Goal: Information Seeking & Learning: Check status

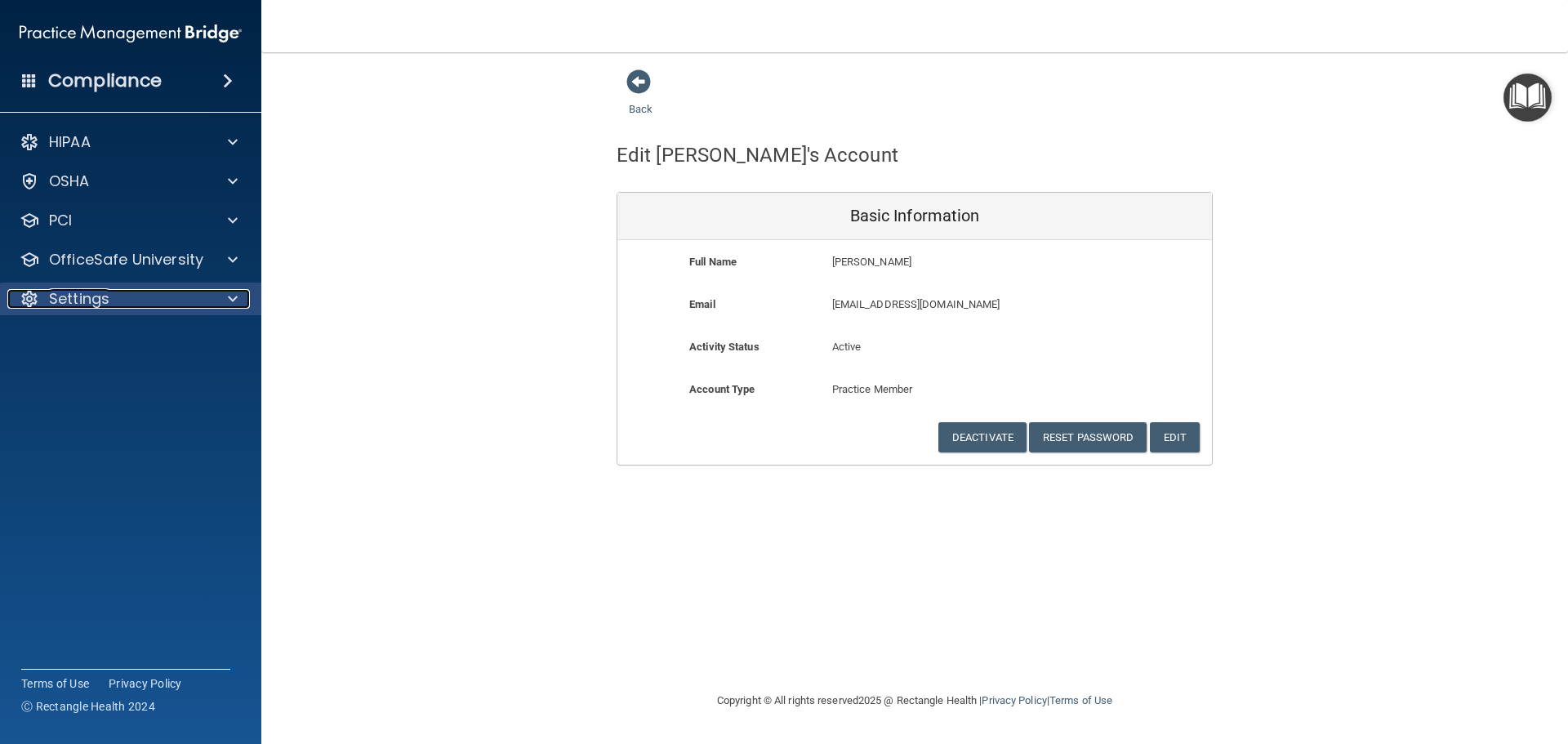
click at [63, 302] on p "Settings" at bounding box center [79, 299] width 61 height 20
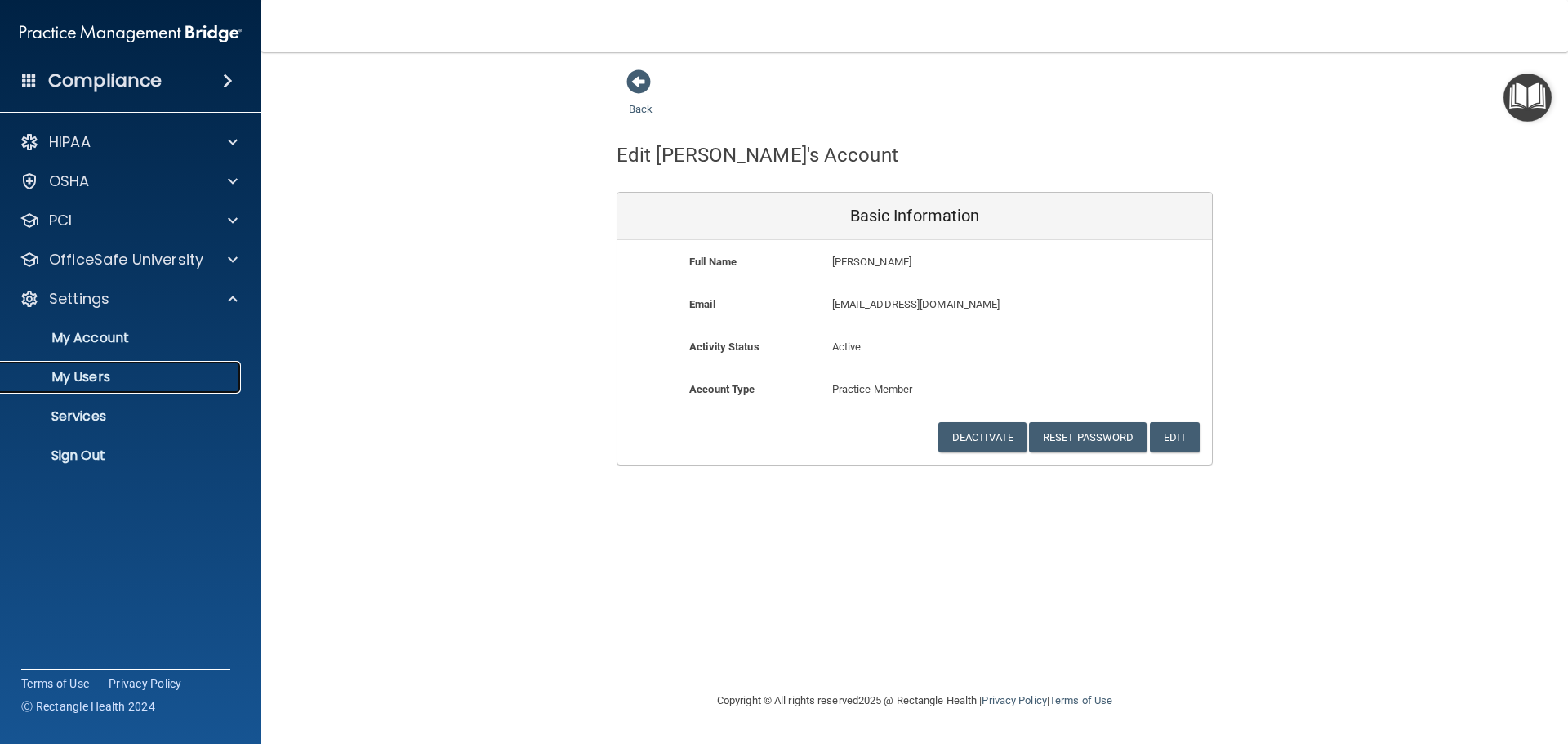
click at [83, 377] on p "My Users" at bounding box center [122, 377] width 223 height 17
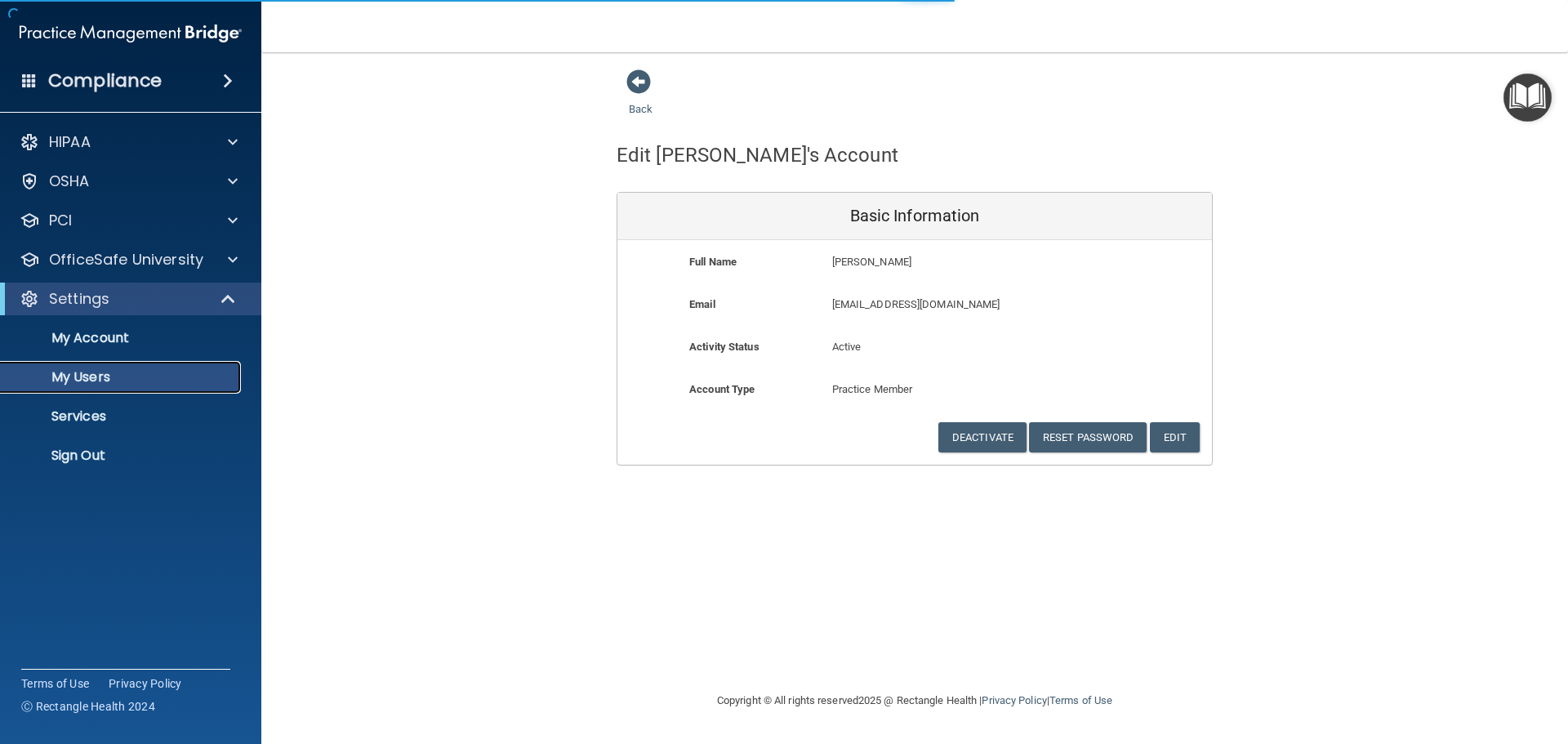
select select "20"
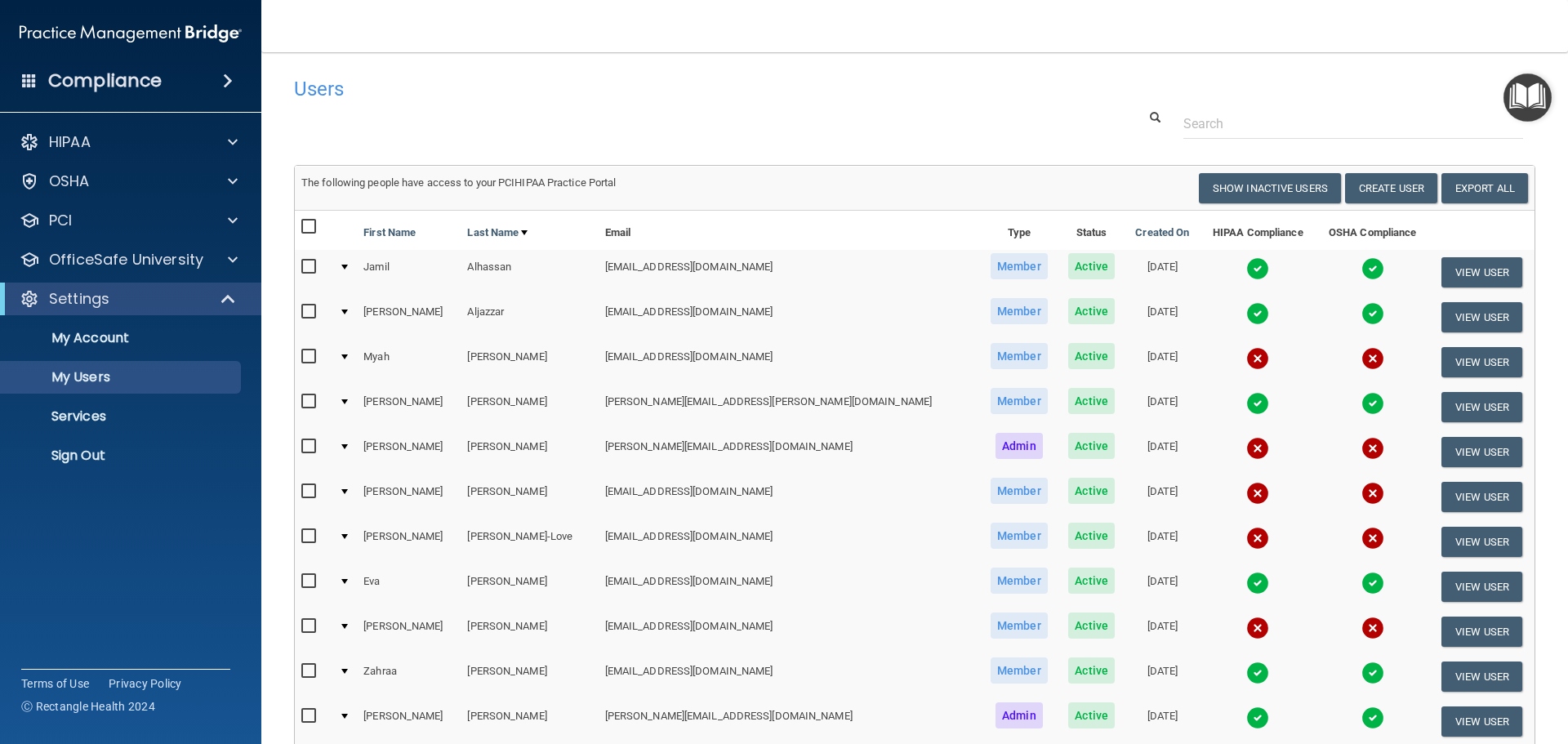
drag, startPoint x: 884, startPoint y: 406, endPoint x: 932, endPoint y: 406, distance: 48.0
click at [990, 406] on span "Member" at bounding box center [1019, 401] width 57 height 26
click at [1068, 404] on span "Active" at bounding box center [1091, 401] width 47 height 26
click at [1246, 406] on img at bounding box center [1257, 403] width 23 height 23
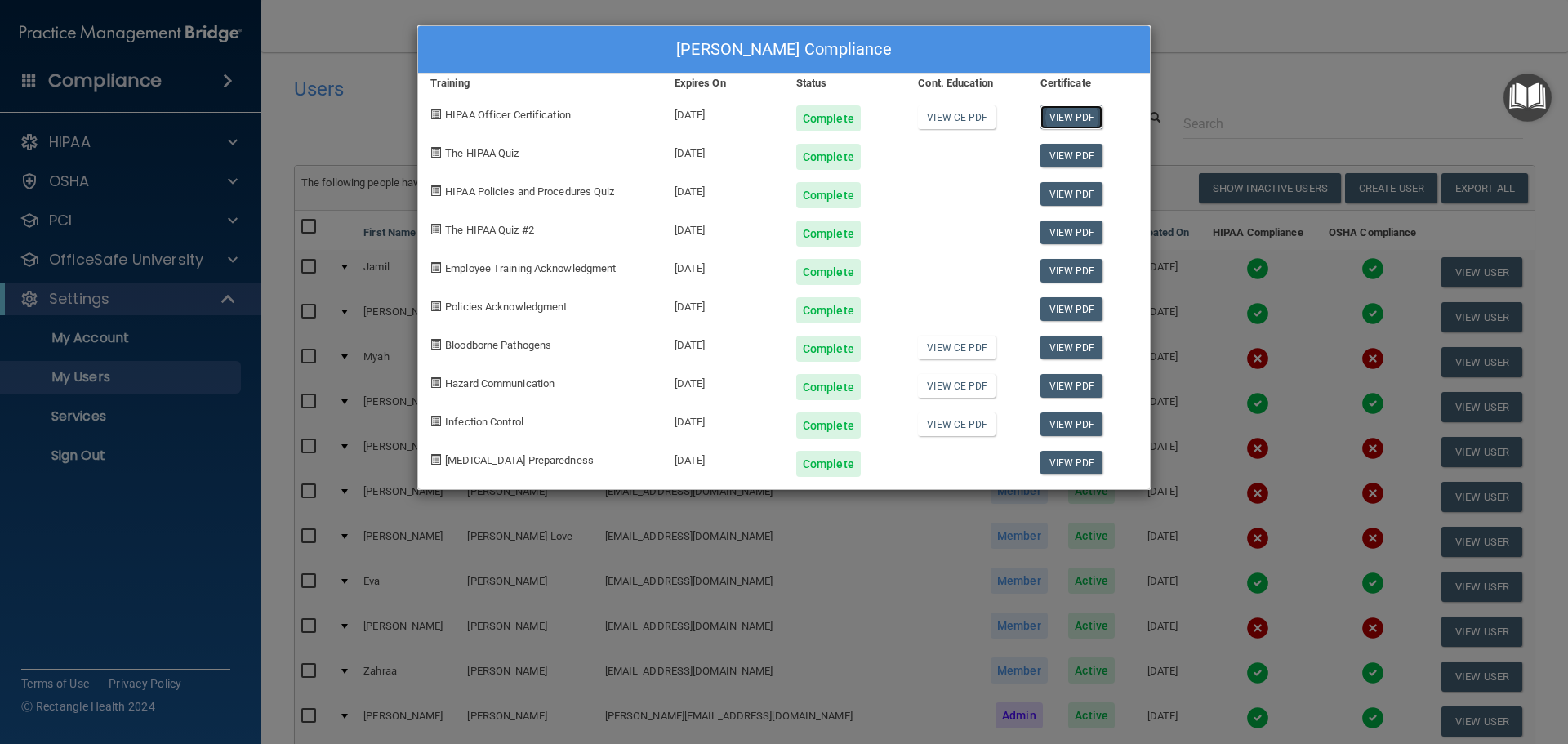
click at [1082, 122] on link "View PDF" at bounding box center [1071, 116] width 63 height 23
click at [1075, 158] on link "View PDF" at bounding box center [1071, 155] width 63 height 23
click at [1066, 194] on link "View PDF" at bounding box center [1071, 194] width 63 height 23
click at [1057, 231] on link "View PDF" at bounding box center [1071, 232] width 63 height 23
click at [1081, 271] on link "View PDF" at bounding box center [1071, 270] width 63 height 23
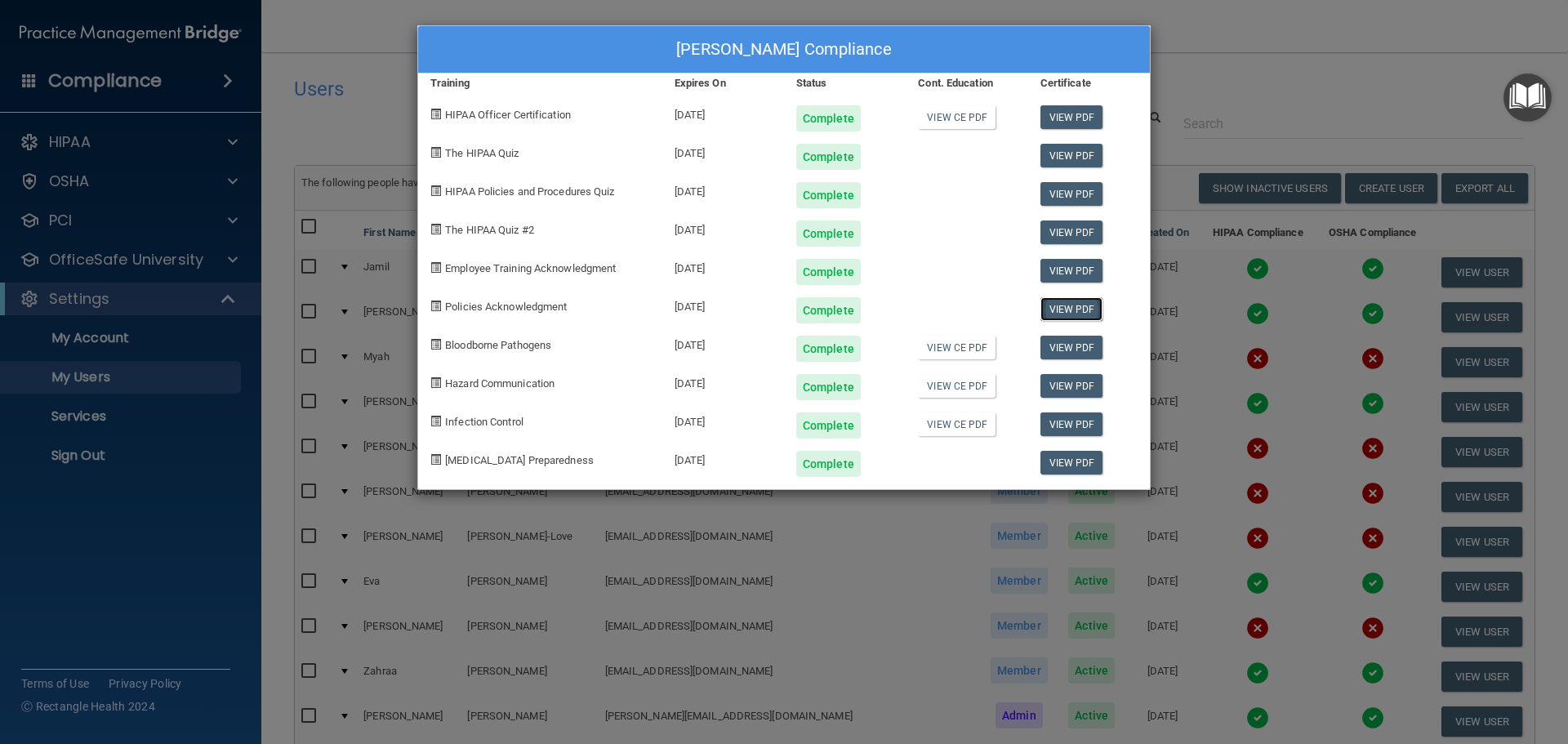
click at [1065, 307] on link "View PDF" at bounding box center [1071, 309] width 63 height 23
click at [1068, 346] on link "View PDF" at bounding box center [1071, 347] width 63 height 23
click at [1077, 384] on link "View PDF" at bounding box center [1071, 385] width 63 height 23
click at [1079, 426] on link "View PDF" at bounding box center [1071, 424] width 63 height 23
click at [1059, 468] on link "View PDF" at bounding box center [1071, 462] width 63 height 23
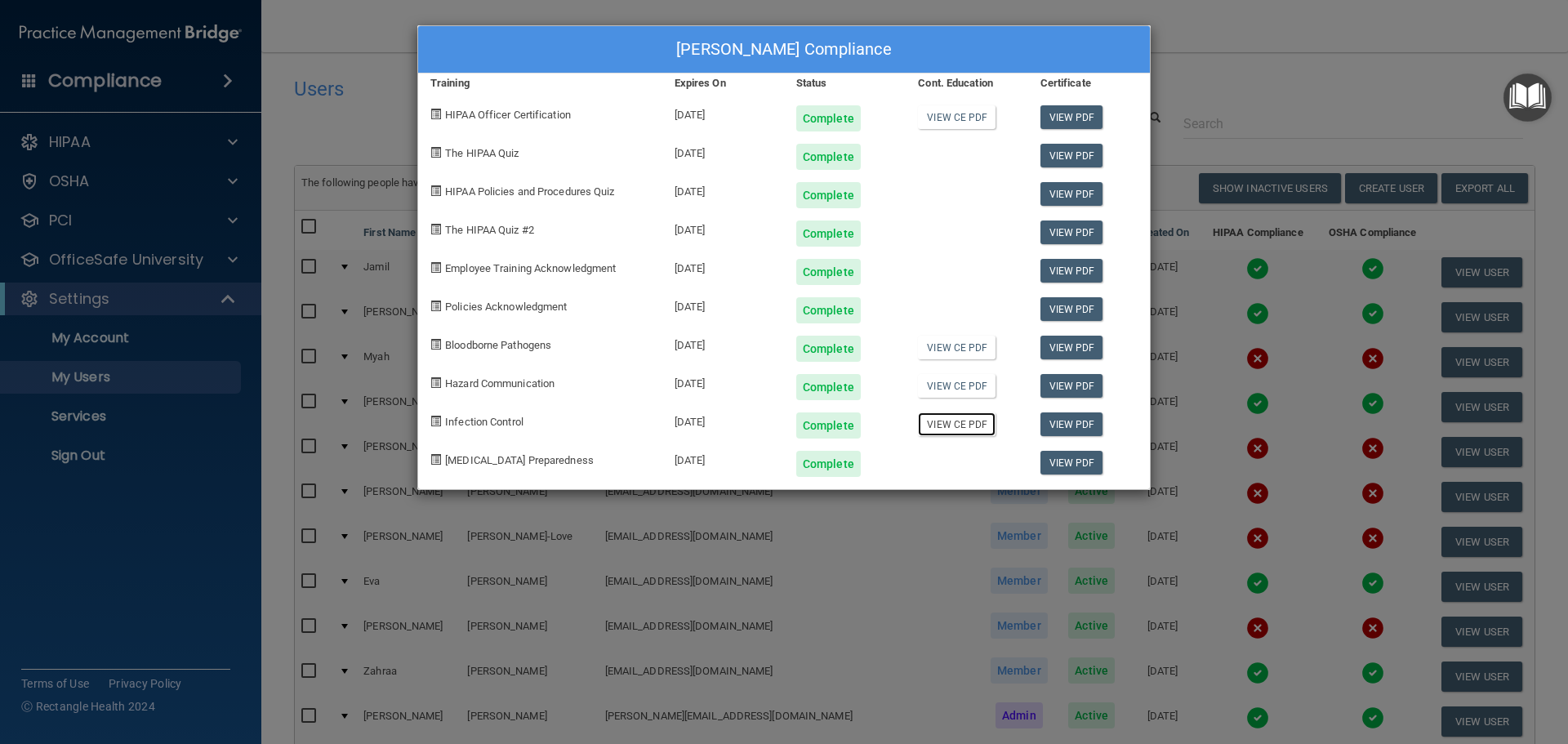
click at [958, 426] on link "View CE PDF" at bounding box center [956, 424] width 77 height 23
click at [940, 382] on link "View CE PDF" at bounding box center [956, 385] width 77 height 23
click at [969, 345] on link "View CE PDF" at bounding box center [956, 347] width 77 height 23
click at [949, 113] on link "View CE PDF" at bounding box center [956, 116] width 77 height 23
click at [1344, 116] on div "[PERSON_NAME] Compliance Training Expires On Status Cont. Education Certificate…" at bounding box center [784, 372] width 1568 height 744
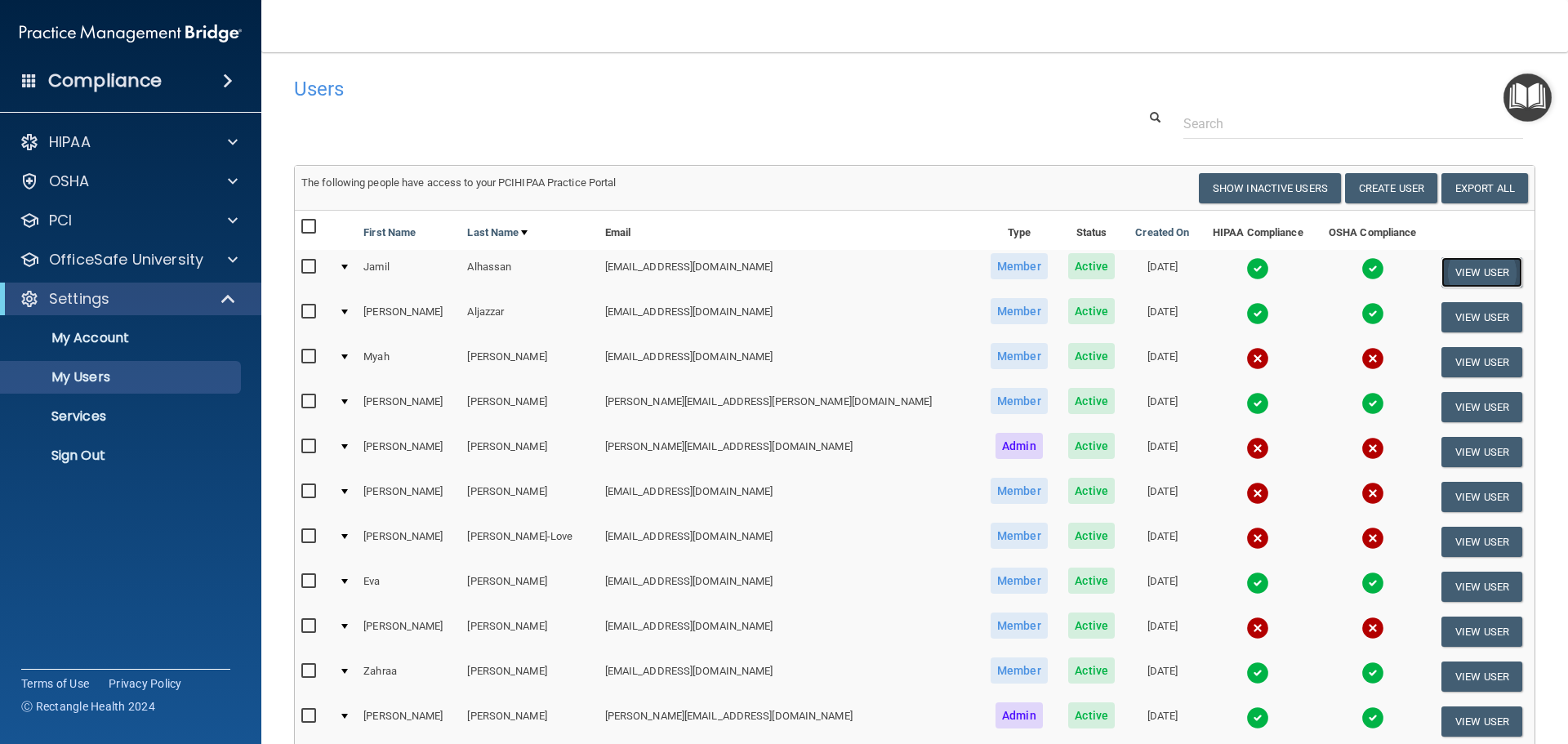
click at [1459, 271] on button "View User" at bounding box center [1481, 272] width 81 height 30
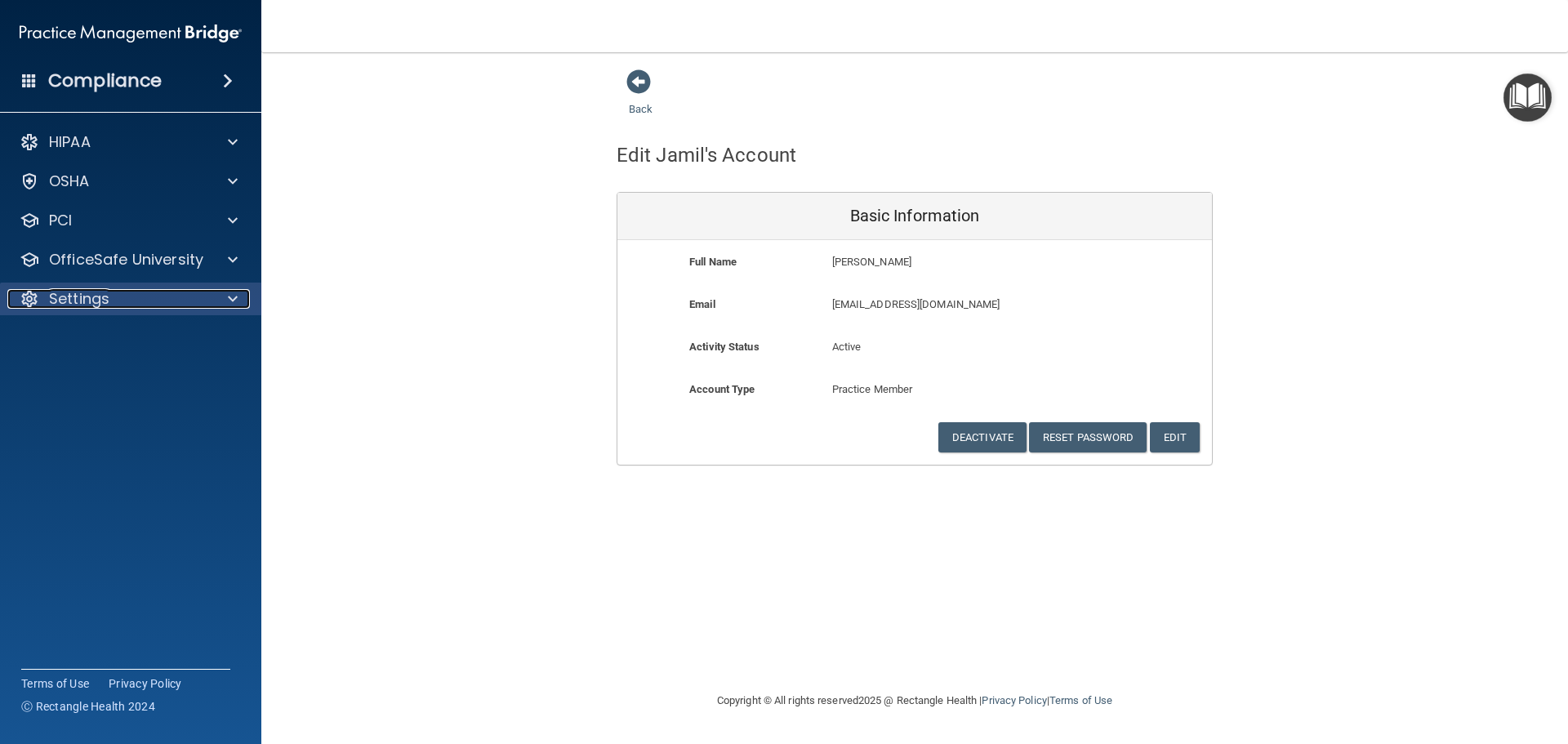
click at [74, 301] on p "Settings" at bounding box center [79, 299] width 61 height 20
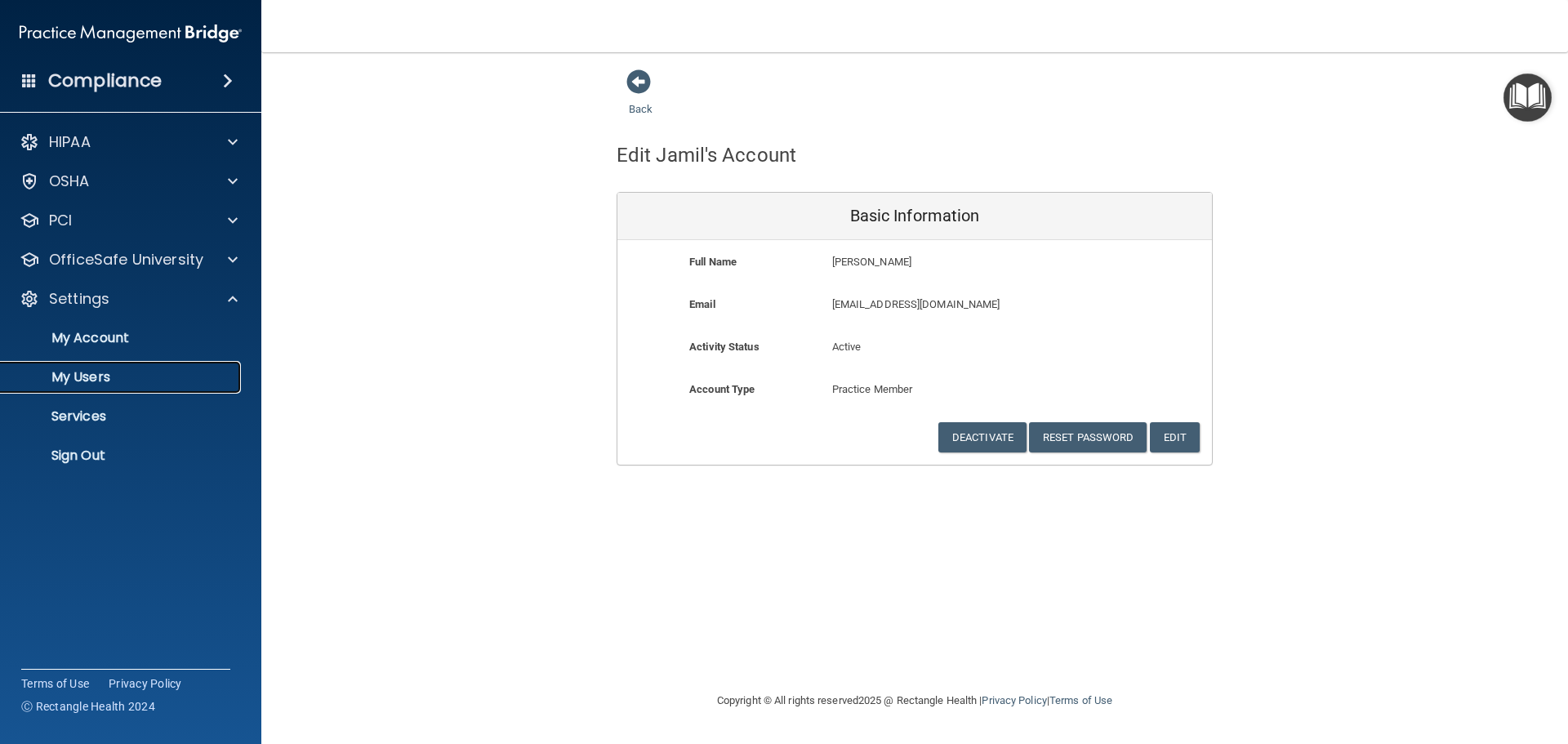
click at [101, 374] on p "My Users" at bounding box center [122, 377] width 223 height 17
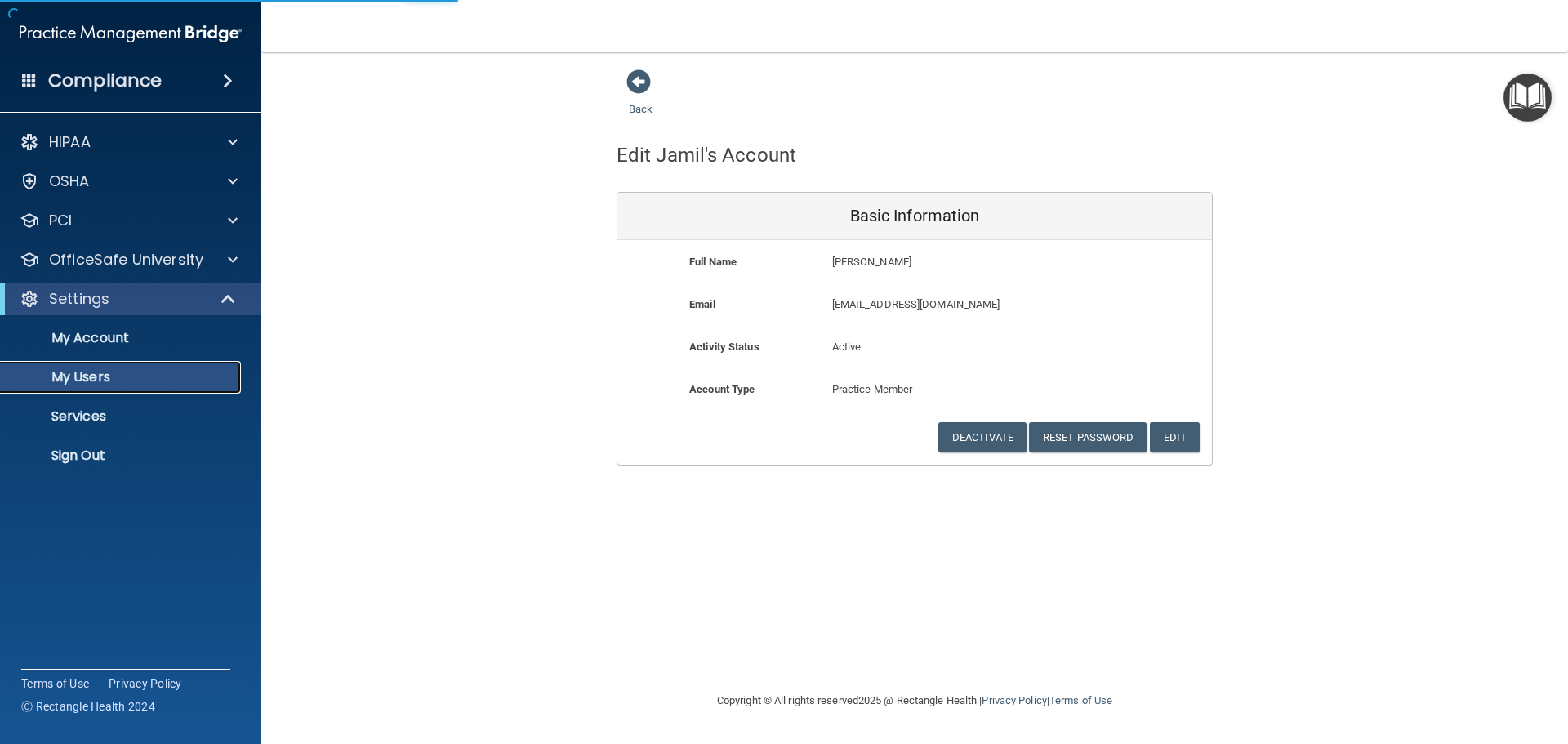
select select "20"
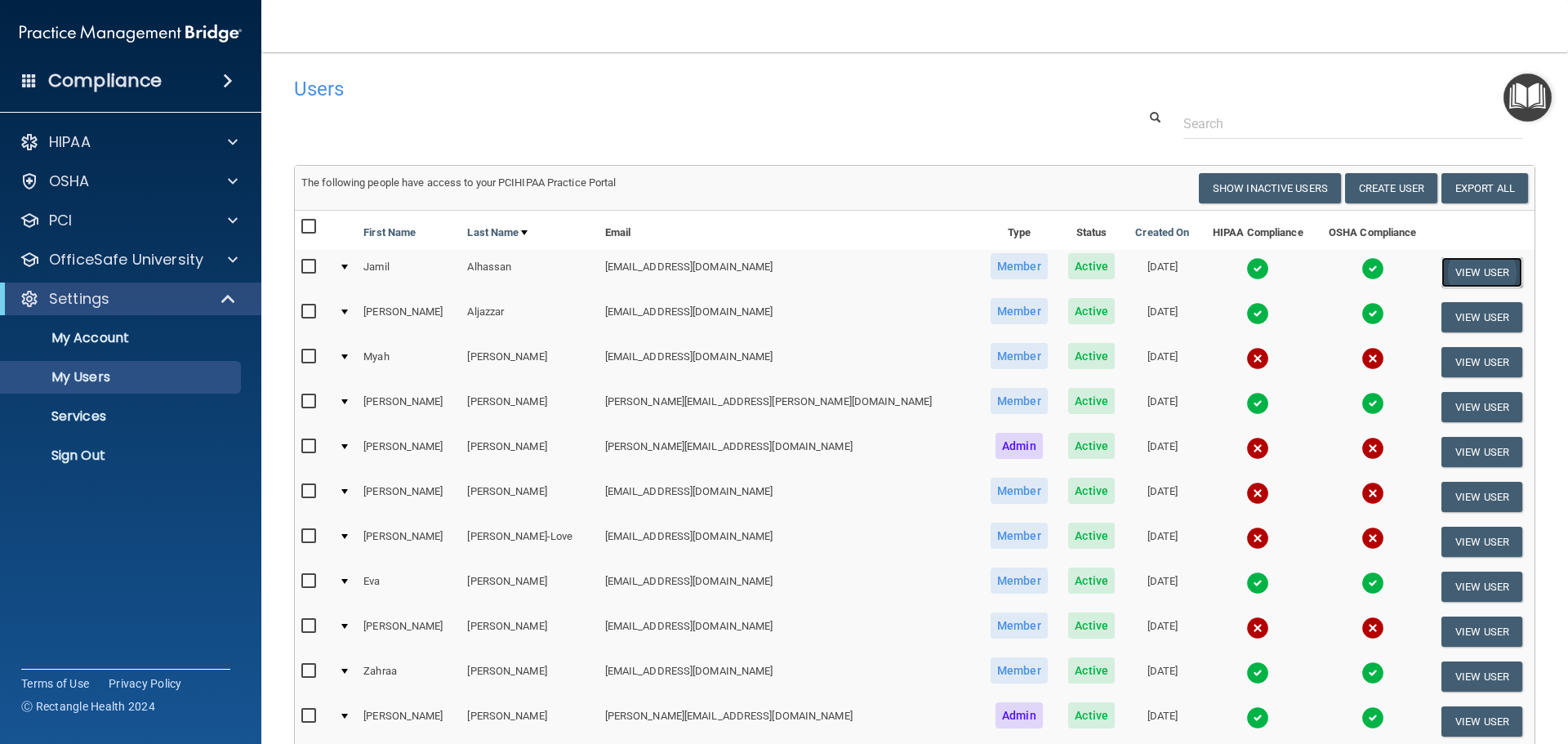
click at [1459, 278] on button "View User" at bounding box center [1481, 272] width 81 height 30
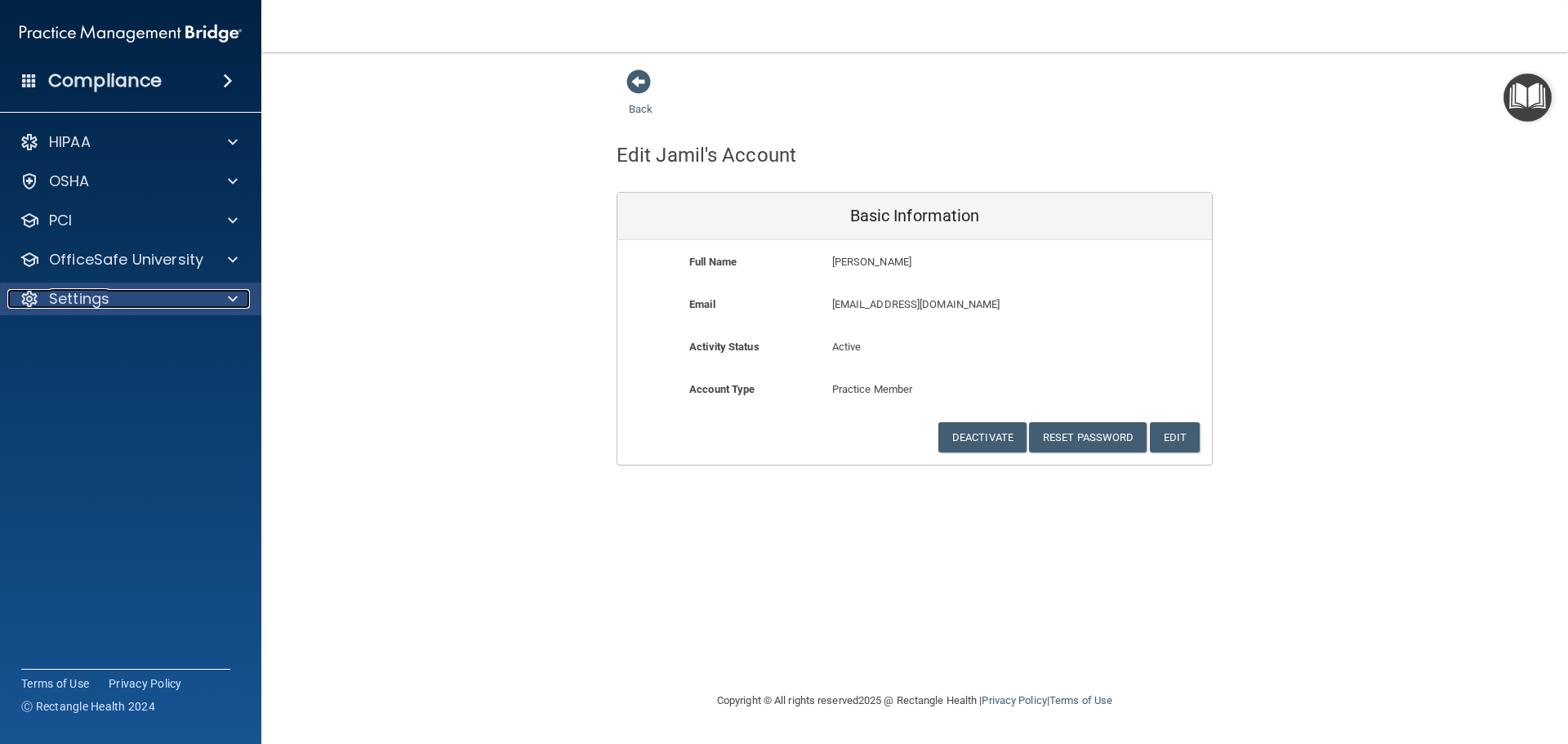
click at [85, 307] on p "Settings" at bounding box center [79, 299] width 61 height 20
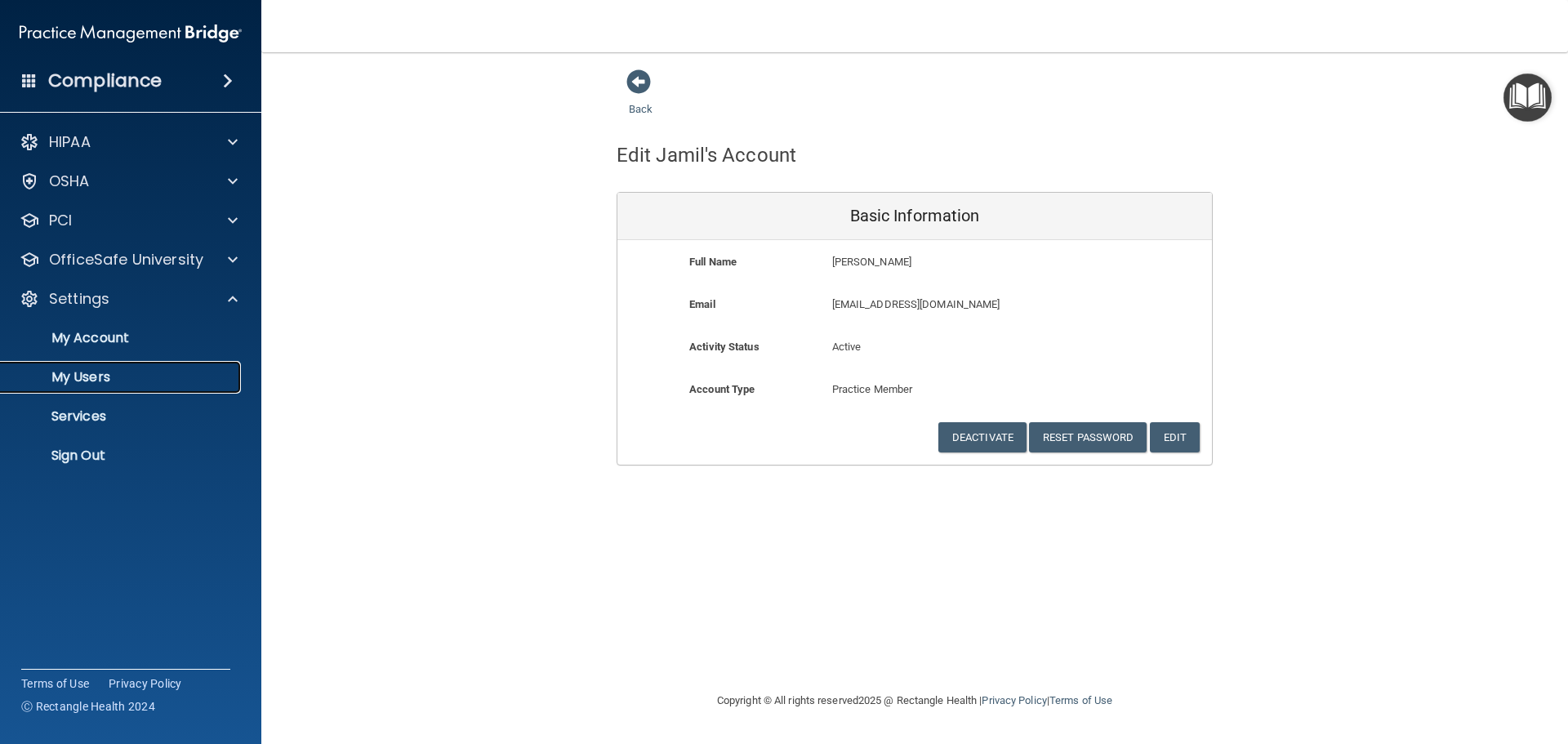
click at [91, 375] on p "My Users" at bounding box center [122, 377] width 223 height 17
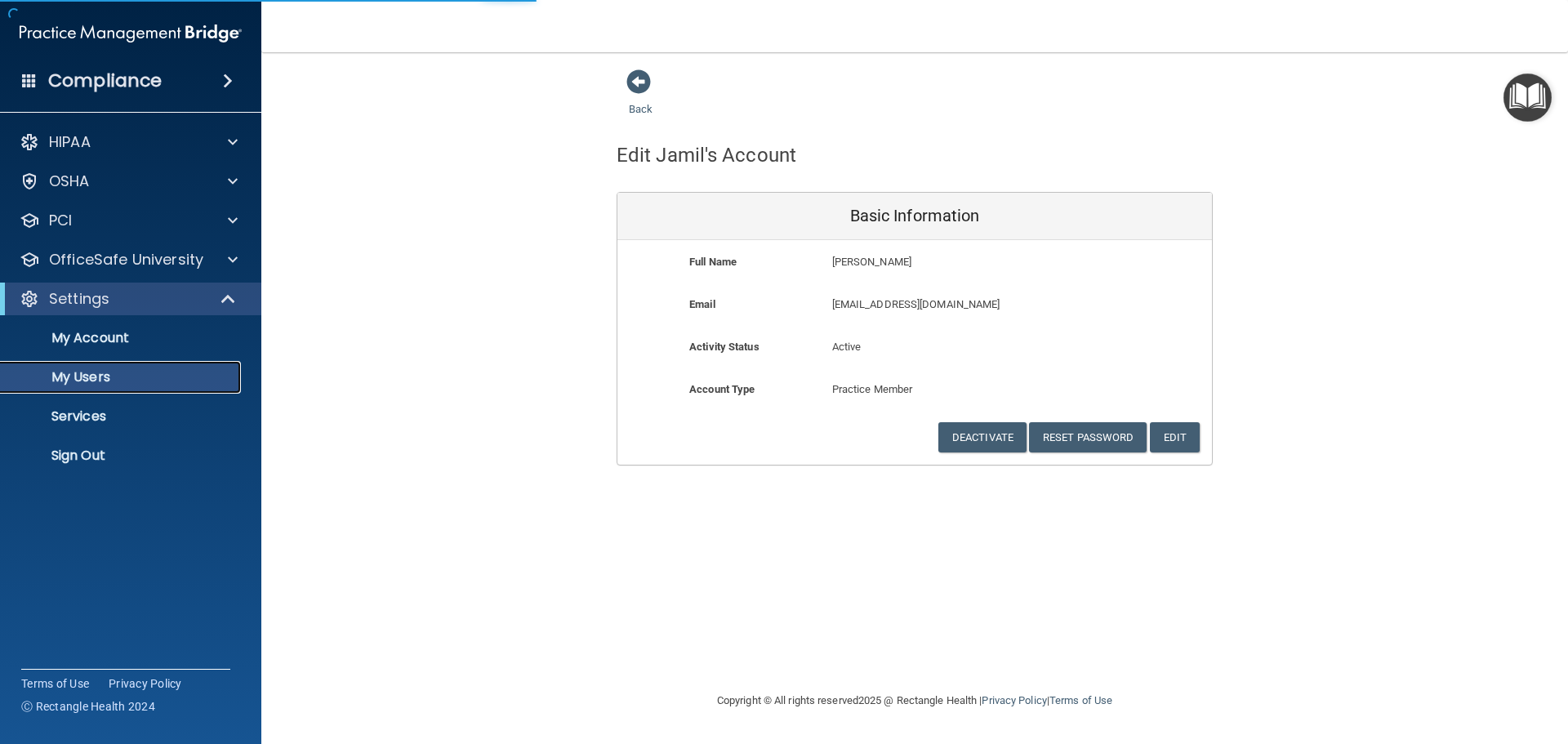
select select "20"
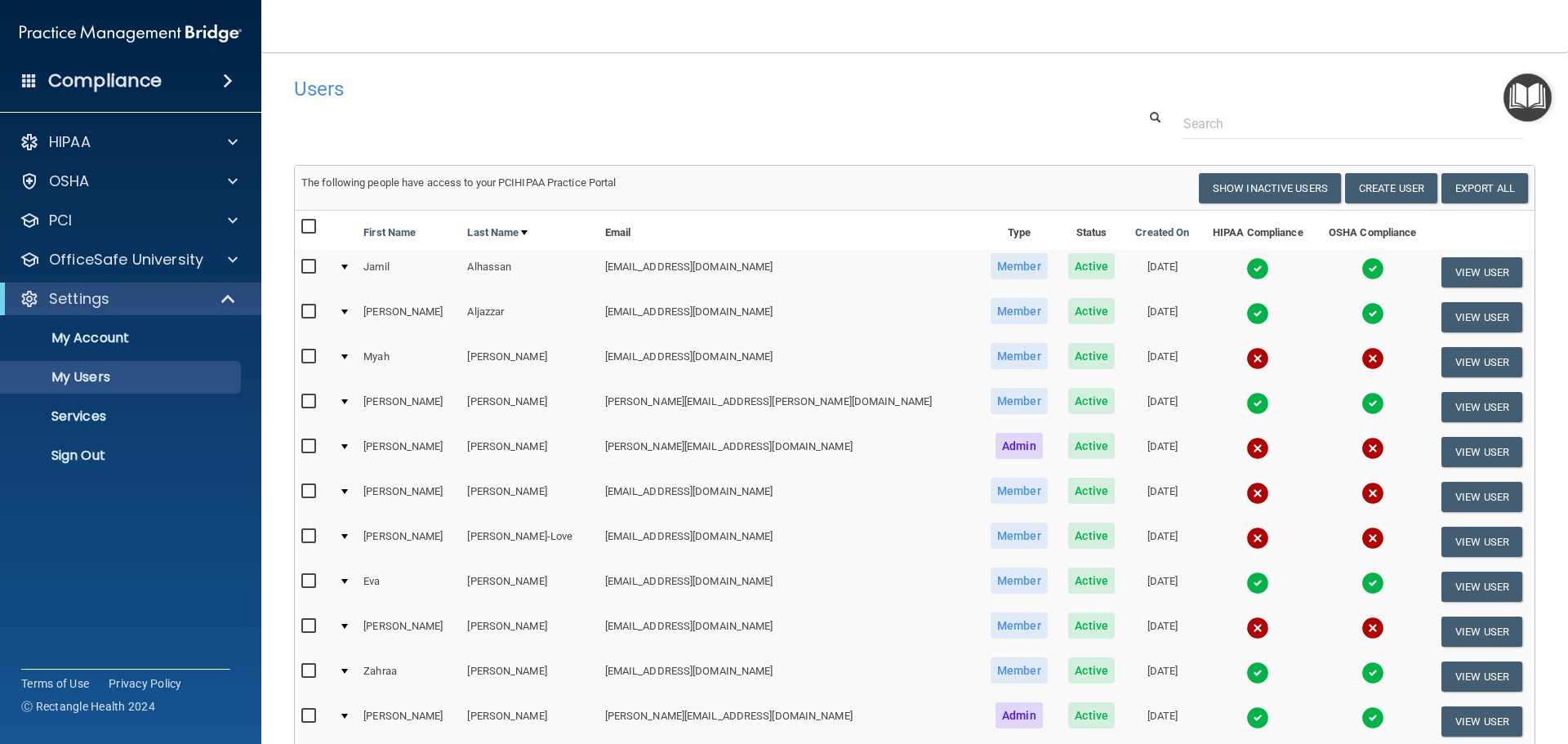
click at [990, 270] on span "Member" at bounding box center [1019, 266] width 57 height 26
click at [1068, 269] on span "Active" at bounding box center [1091, 266] width 47 height 26
click at [314, 265] on input "checkbox" at bounding box center [311, 267] width 19 height 13
checkbox input "true"
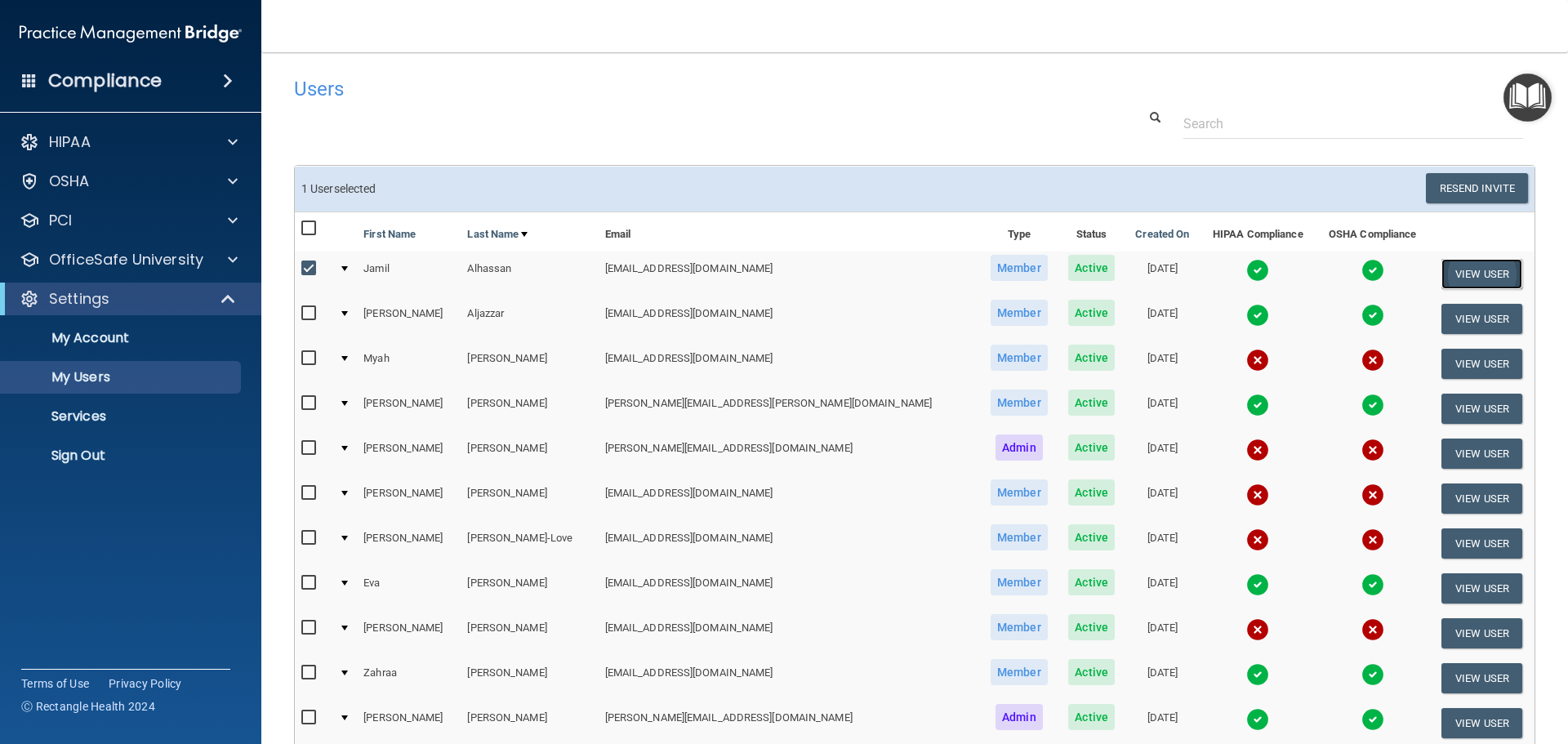
click at [1459, 275] on button "View User" at bounding box center [1481, 274] width 81 height 30
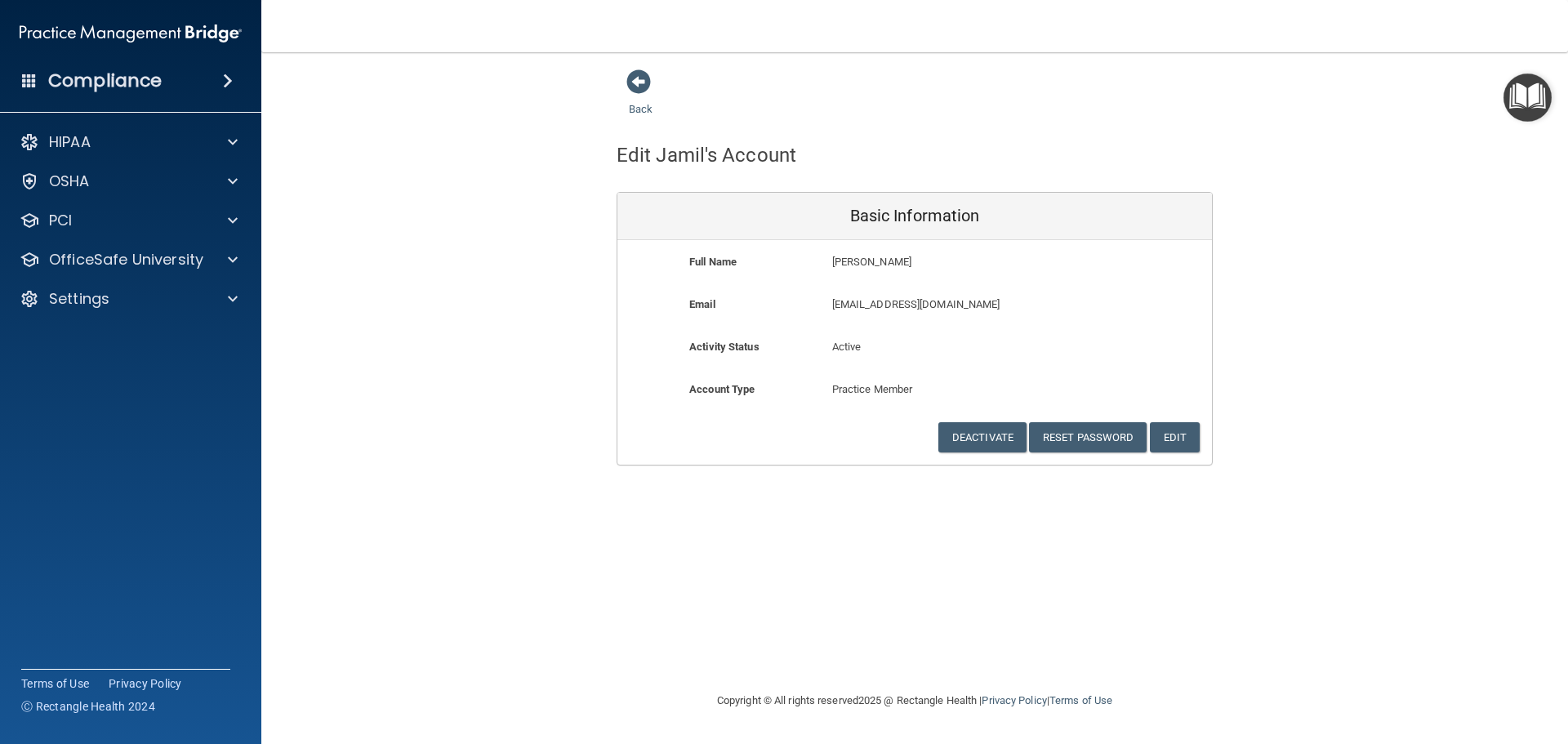
click at [881, 264] on p "[PERSON_NAME]" at bounding box center [963, 262] width 261 height 20
click at [755, 345] on b "Activity Status" at bounding box center [724, 347] width 70 height 12
click at [68, 296] on p "Settings" at bounding box center [79, 299] width 61 height 20
click at [89, 375] on p "My Users" at bounding box center [122, 377] width 223 height 17
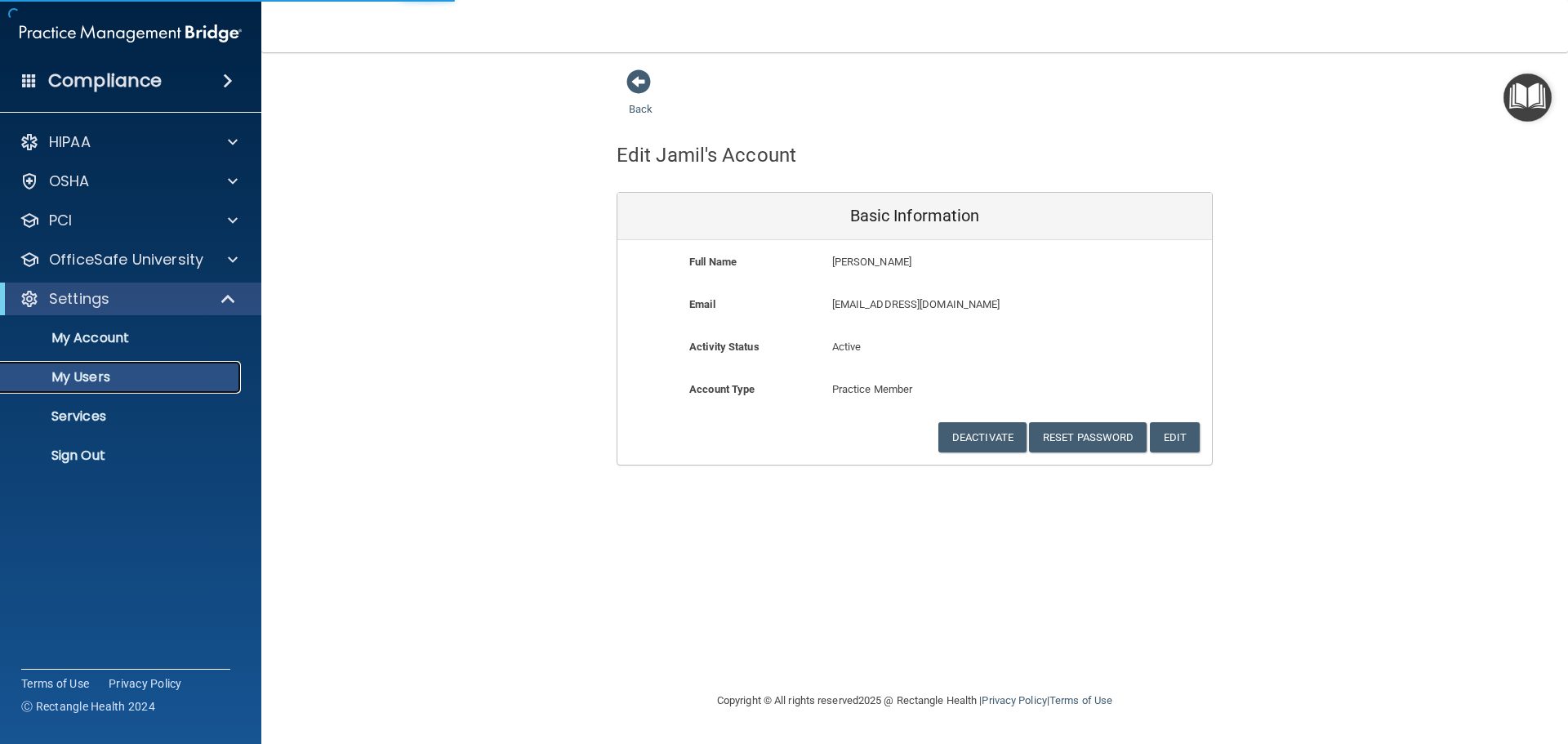
select select "20"
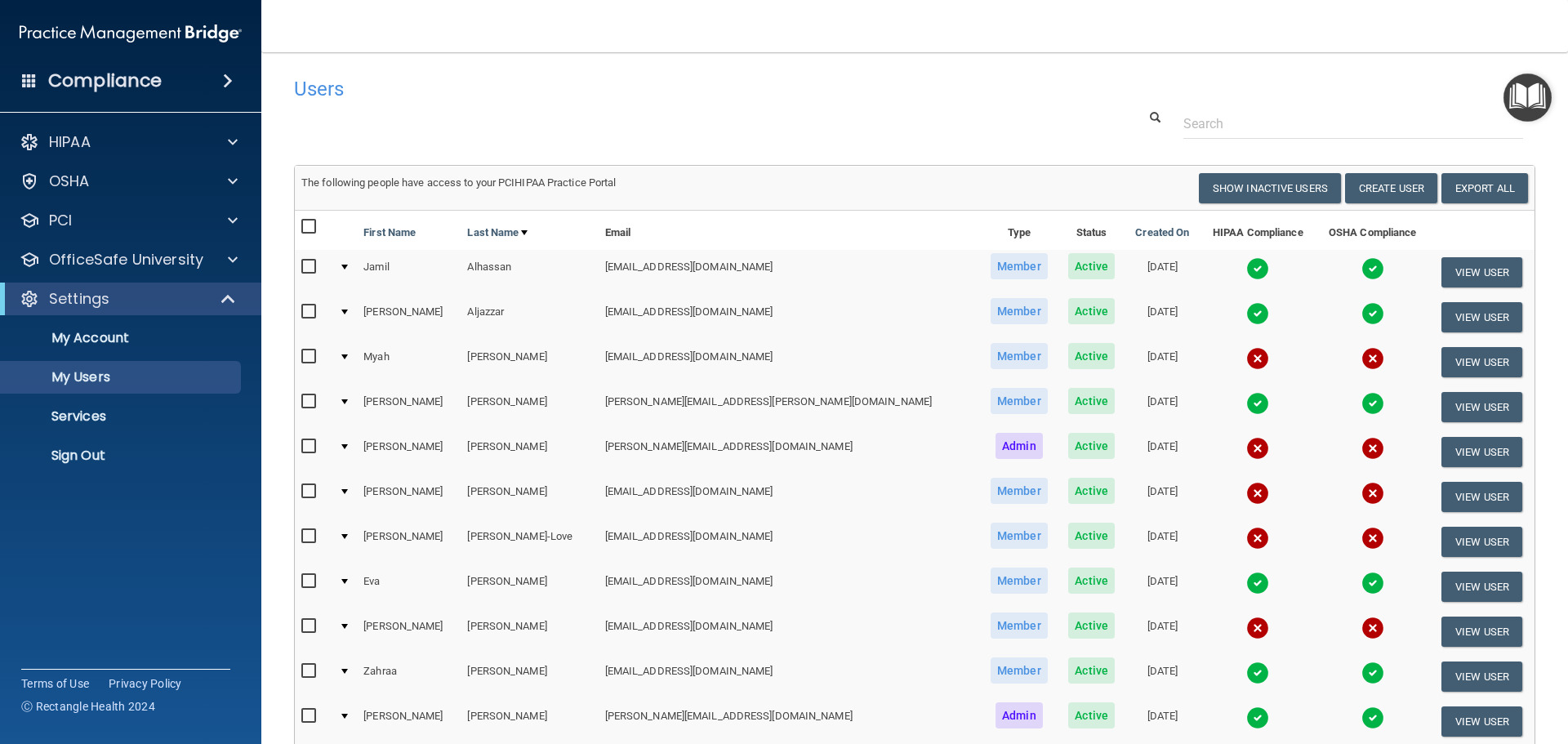
click at [990, 265] on span "Member" at bounding box center [1019, 266] width 57 height 26
click at [493, 266] on td "Alhassan" at bounding box center [529, 273] width 137 height 45
click at [347, 268] on div at bounding box center [345, 268] width 7 height 5
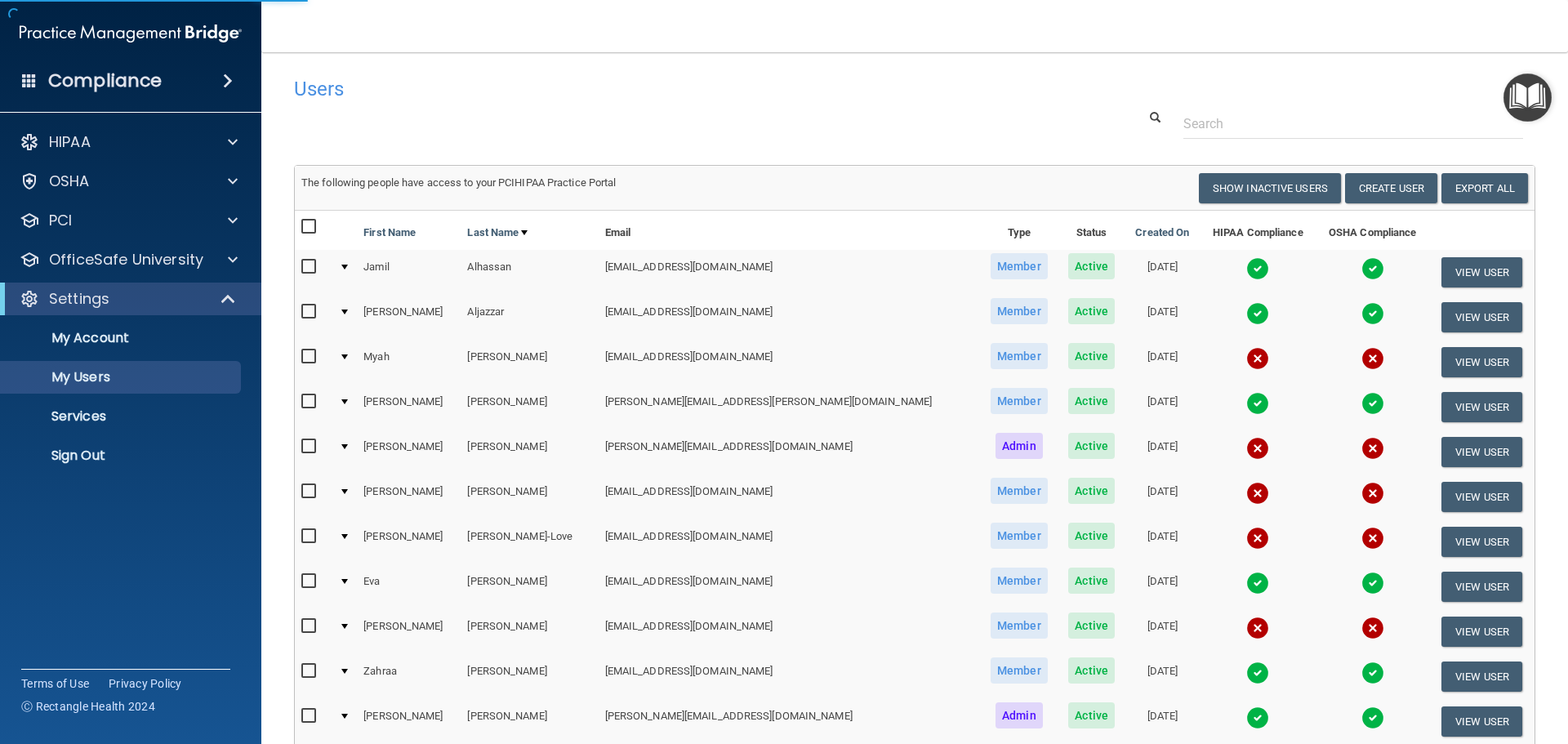
click at [347, 265] on div at bounding box center [345, 268] width 7 height 5
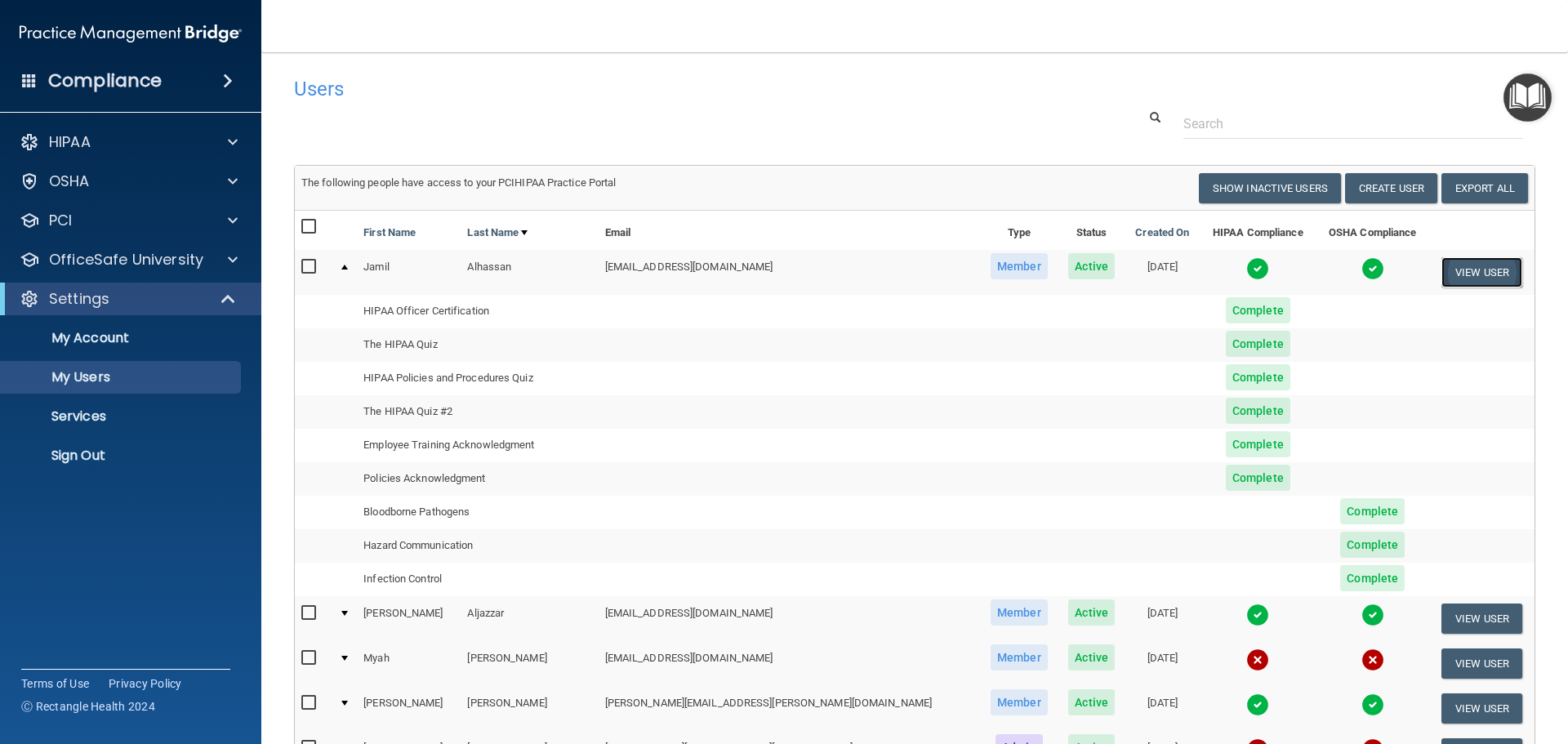
click at [1461, 269] on button "View User" at bounding box center [1481, 272] width 81 height 30
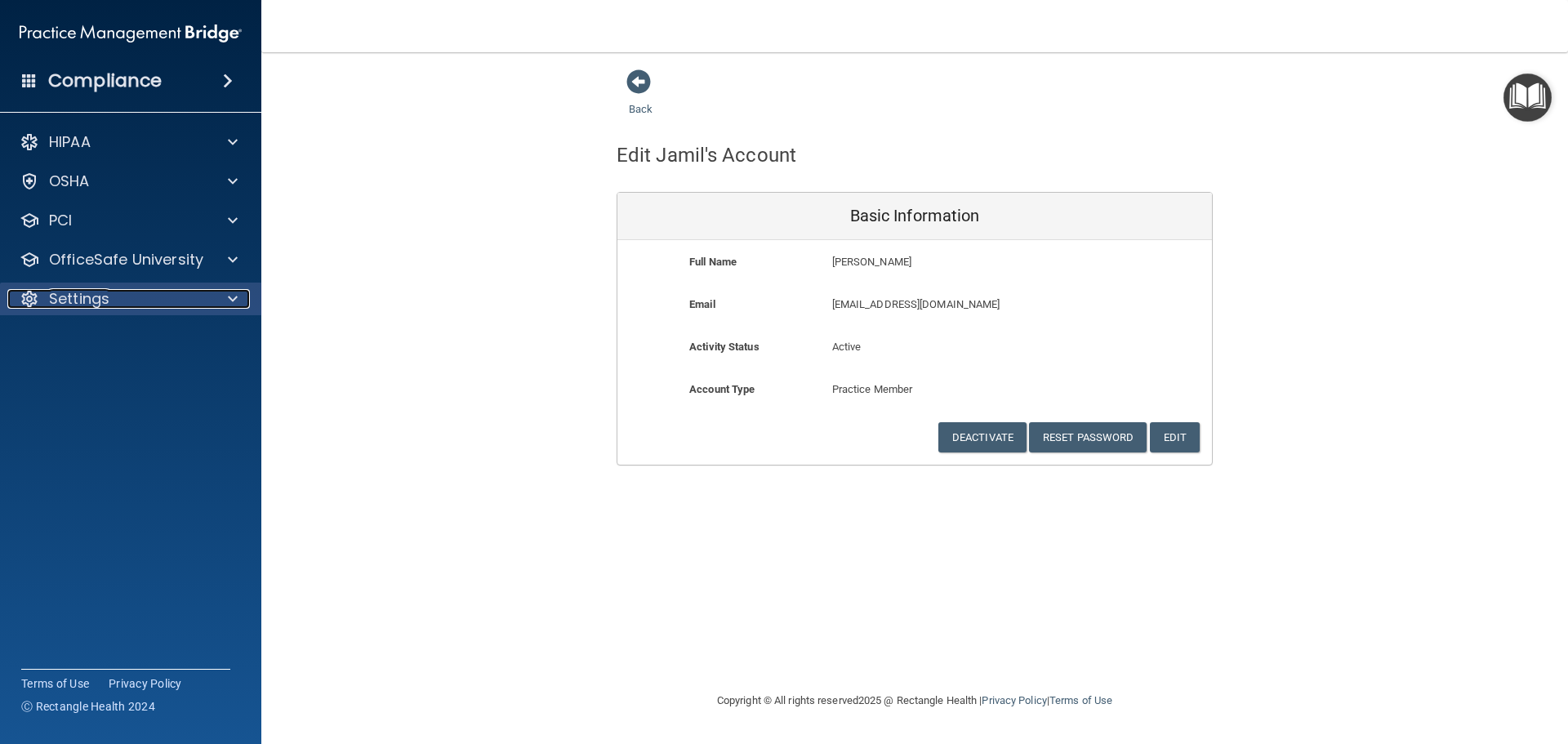
click at [108, 302] on p "Settings" at bounding box center [79, 299] width 61 height 20
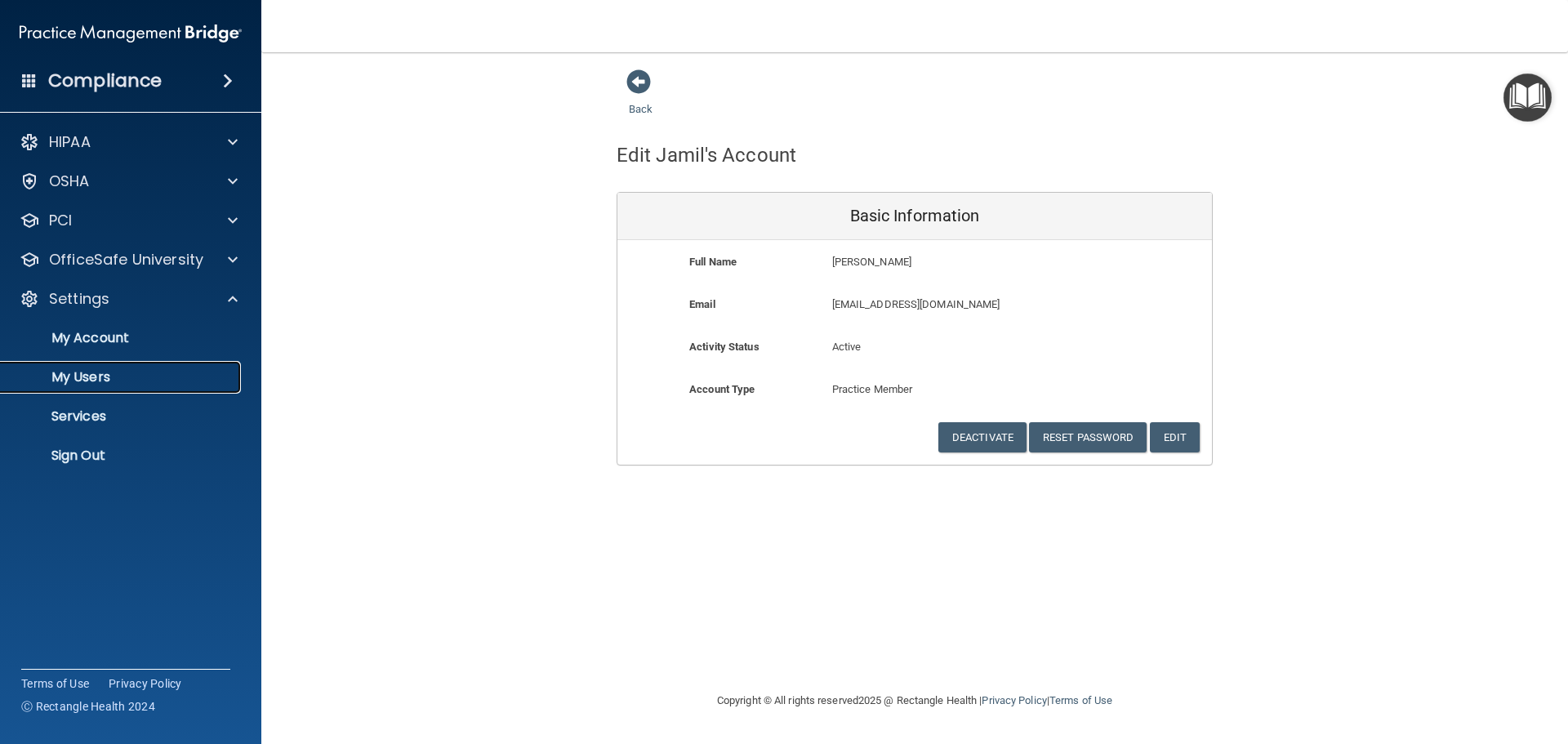
click at [97, 380] on p "My Users" at bounding box center [122, 377] width 223 height 17
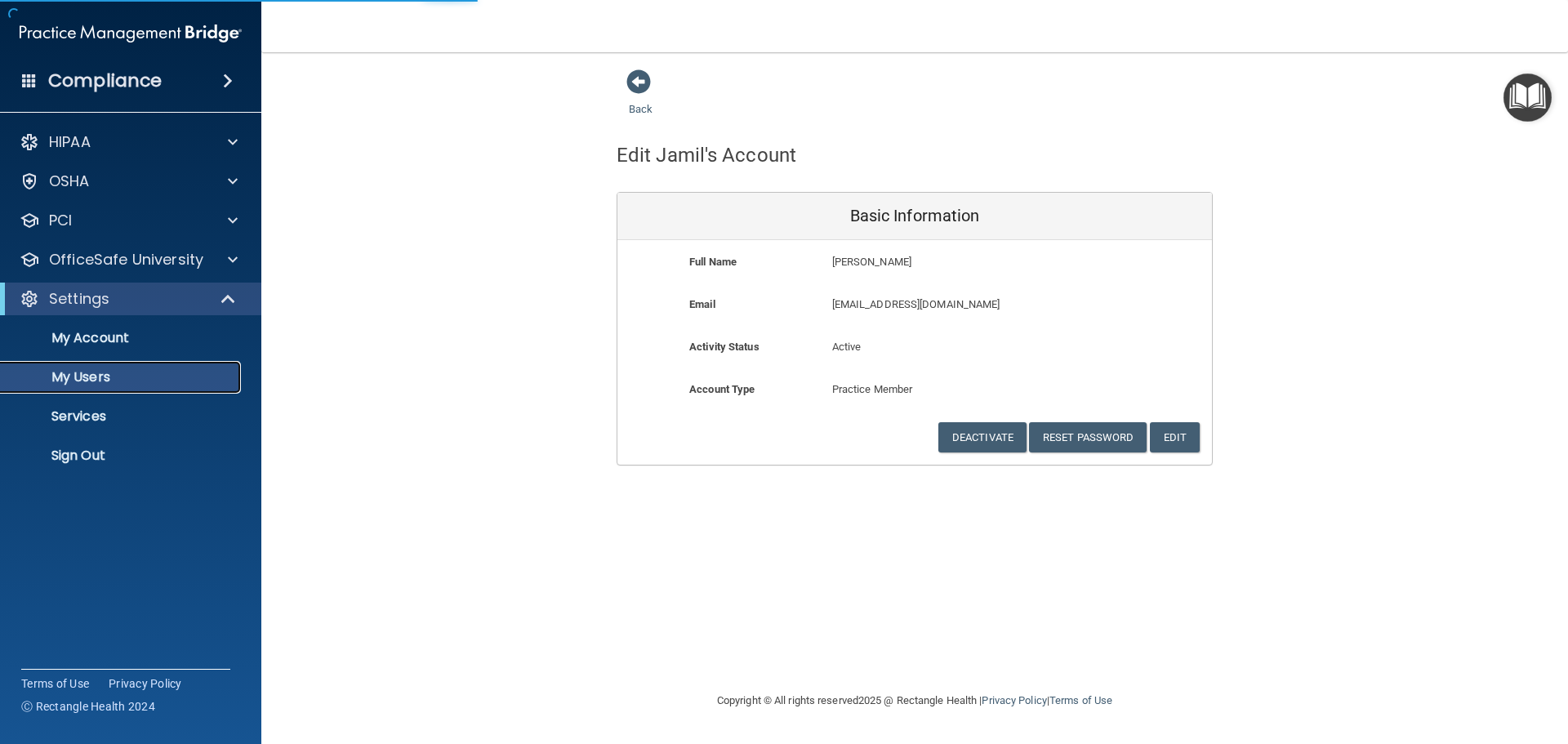
select select "20"
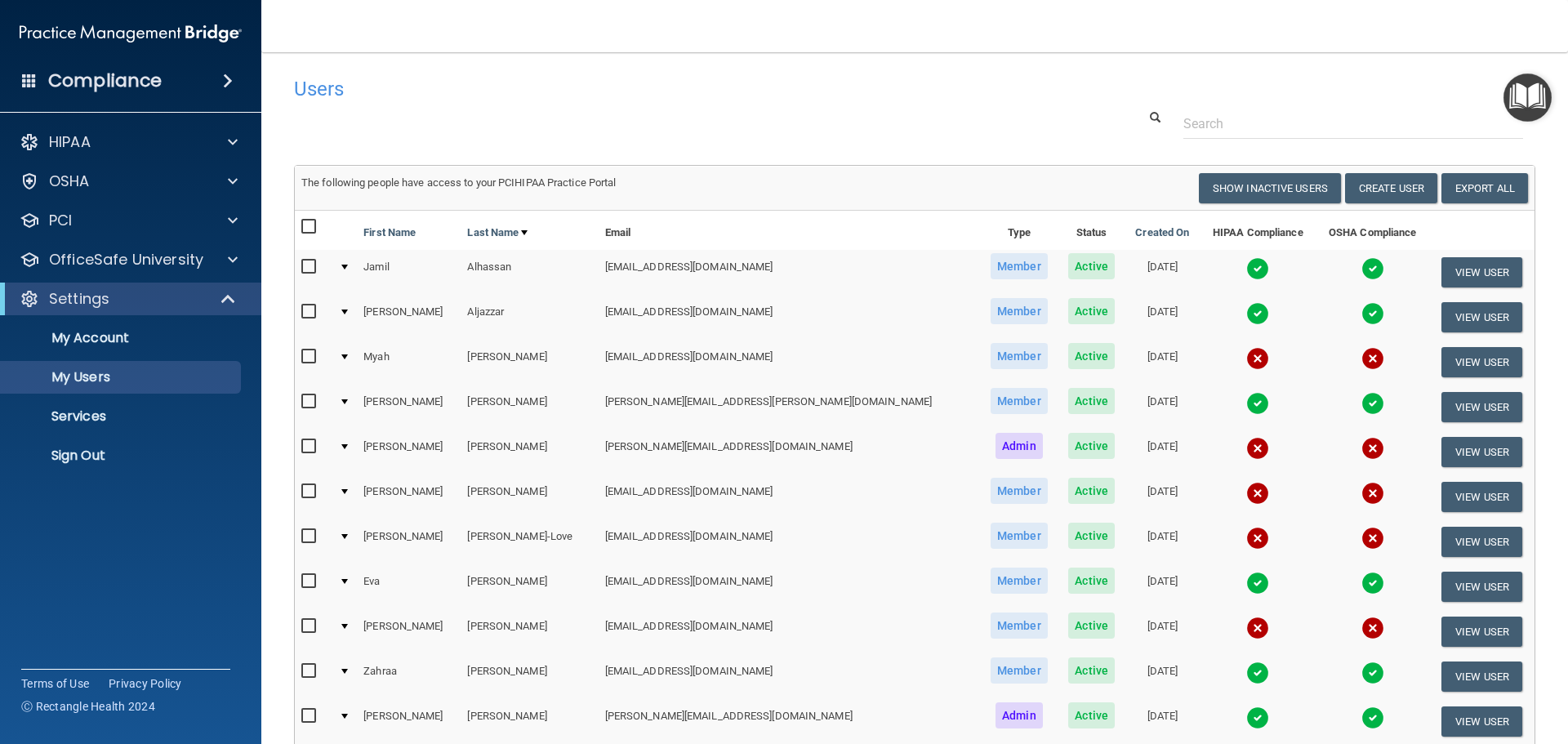
click at [347, 267] on div at bounding box center [345, 268] width 7 height 5
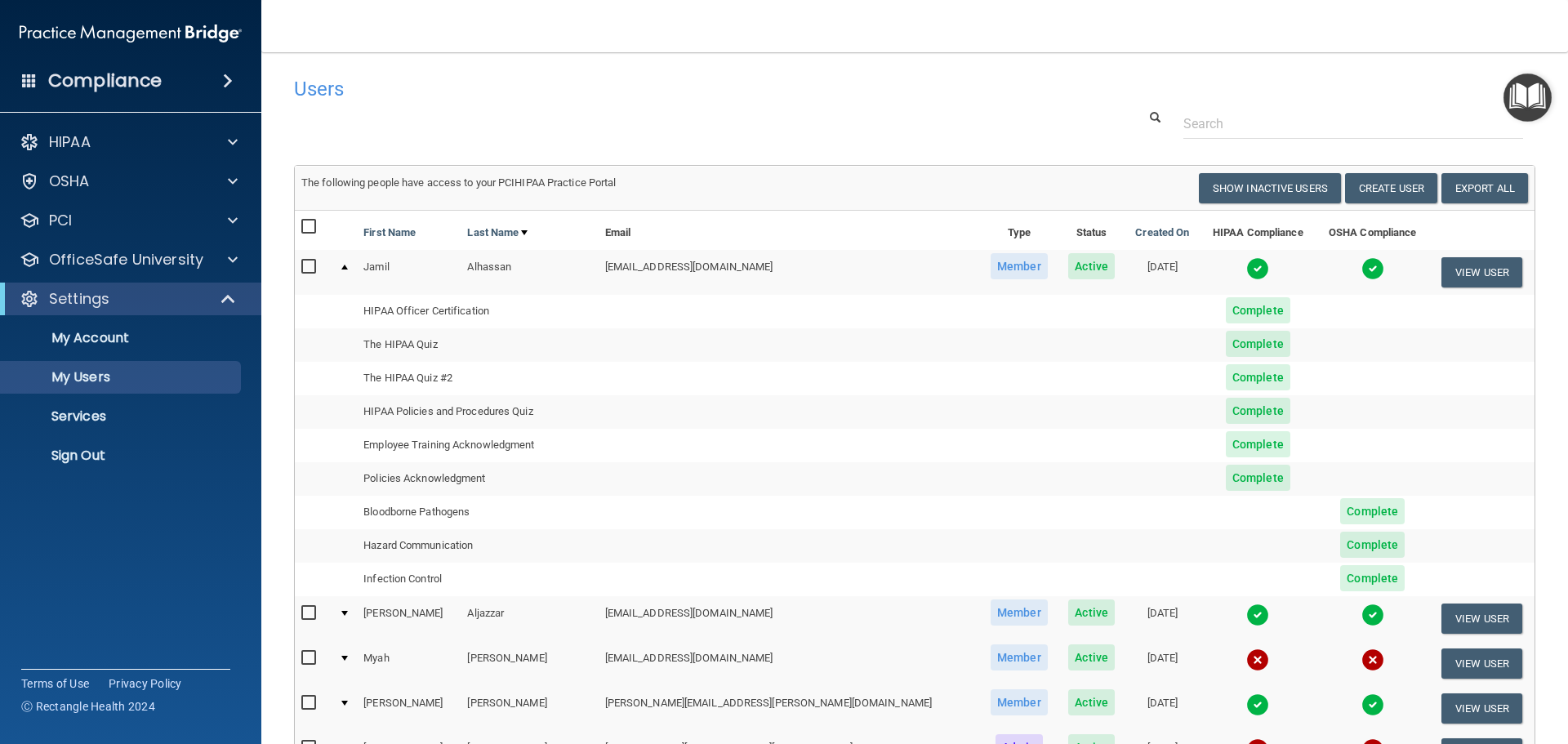
click at [414, 314] on td "HIPAA Officer Certification" at bounding box center [477, 311] width 241 height 34
click at [421, 347] on td "The HIPAA Quiz" at bounding box center [477, 345] width 241 height 34
click at [428, 377] on td "The HIPAA Quiz #2" at bounding box center [477, 378] width 241 height 34
click at [420, 422] on td "HIPAA Policies and Procedures Quiz" at bounding box center [477, 412] width 241 height 34
drag, startPoint x: 424, startPoint y: 427, endPoint x: 614, endPoint y: 442, distance: 190.6
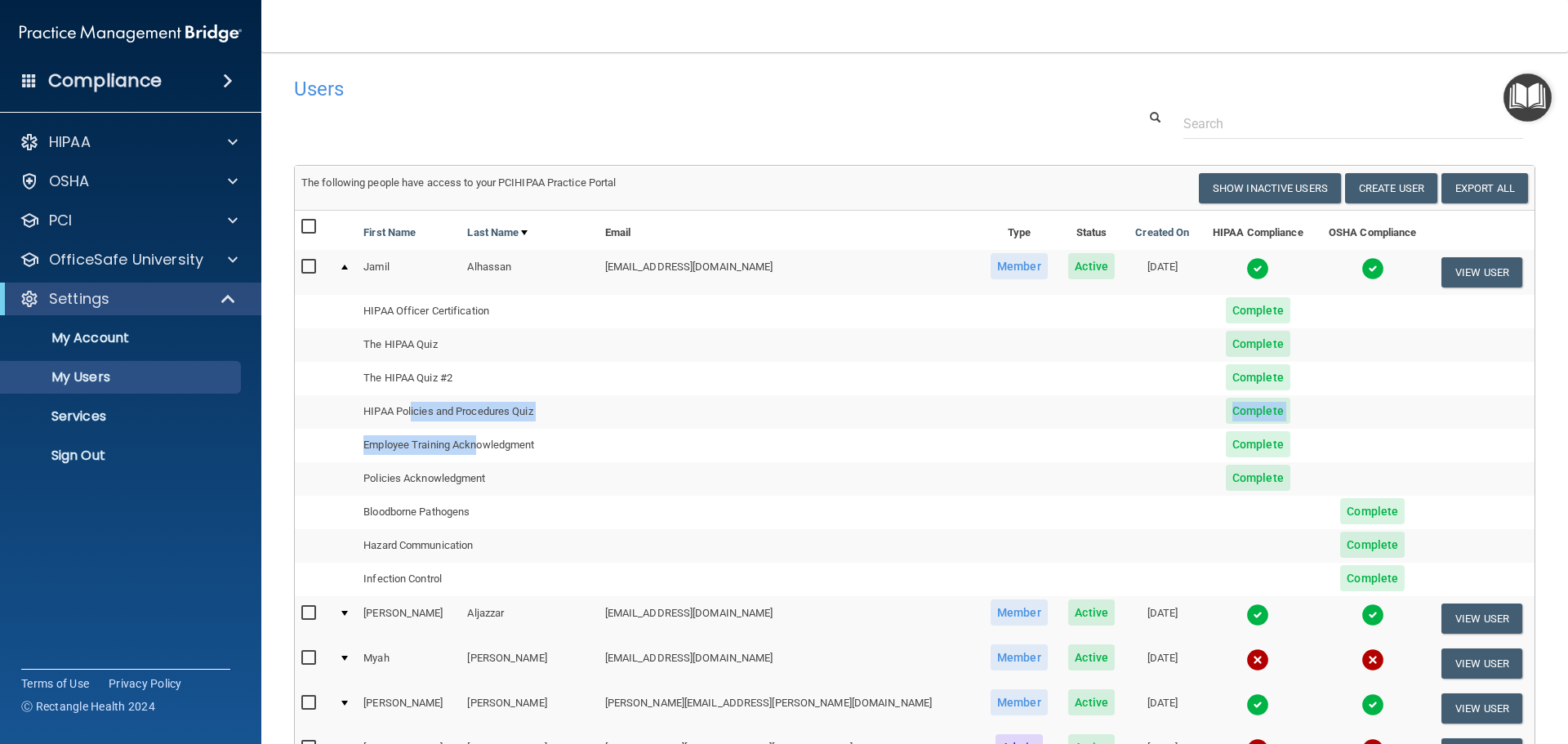
click at [536, 441] on tbody "[PERSON_NAME] [PERSON_NAME][EMAIL_ADDRESS][DOMAIN_NAME] Member Active [DATE] Vi…" at bounding box center [914, 423] width 1240 height 346
click at [1340, 582] on span "Complete" at bounding box center [1372, 578] width 64 height 26
click at [1204, 324] on td "Complete" at bounding box center [1257, 311] width 116 height 34
click at [1226, 314] on span "Complete" at bounding box center [1258, 310] width 64 height 26
click at [1226, 309] on span "Complete" at bounding box center [1258, 310] width 64 height 26
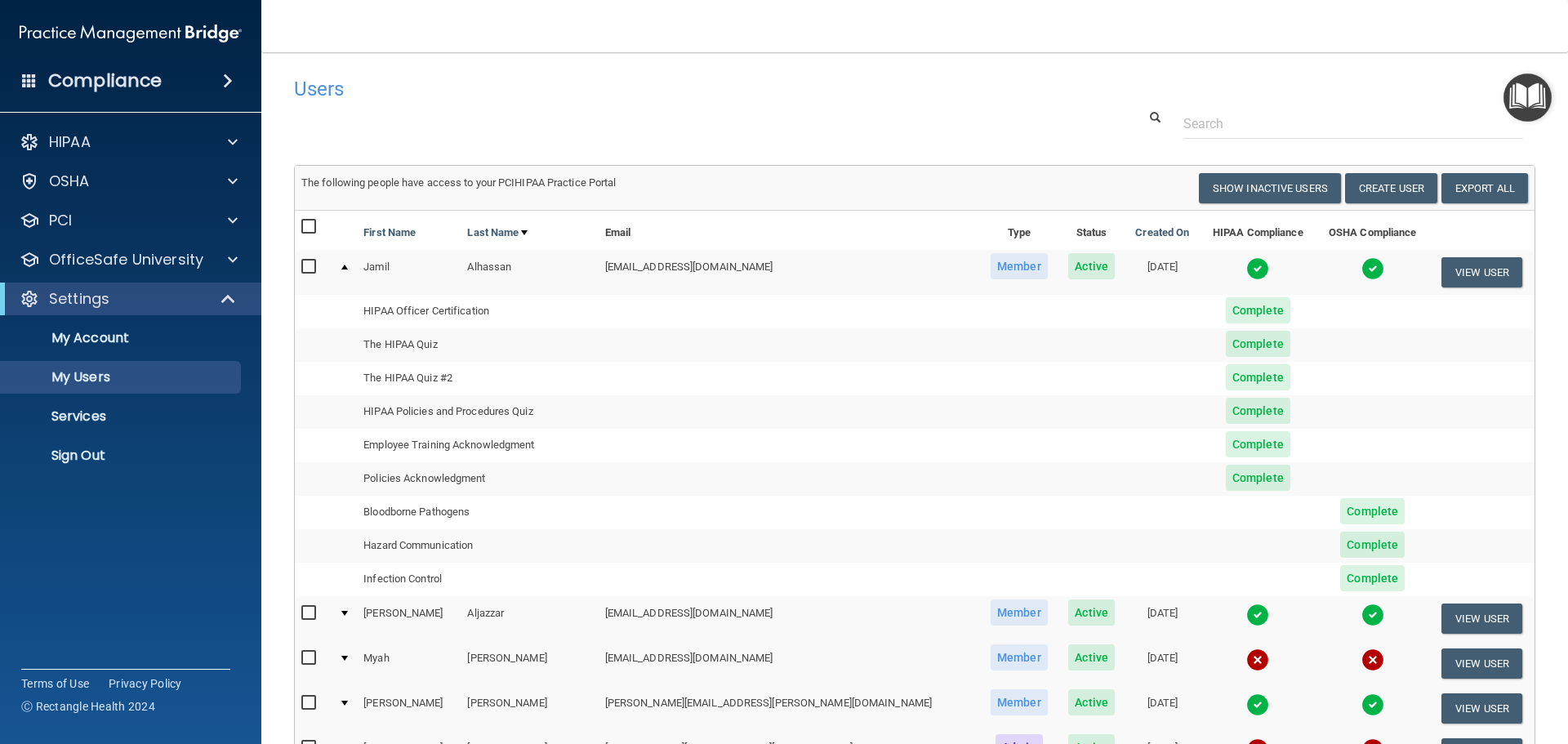
click at [656, 269] on td "[EMAIL_ADDRESS][DOMAIN_NAME]" at bounding box center [789, 272] width 381 height 44
click at [401, 302] on td "HIPAA Officer Certification" at bounding box center [477, 311] width 241 height 34
click at [451, 423] on td "HIPAA Policies and Procedures Quiz" at bounding box center [477, 412] width 241 height 34
click at [409, 570] on td "Infection Control" at bounding box center [477, 580] width 241 height 34
drag, startPoint x: 427, startPoint y: 581, endPoint x: 963, endPoint y: 550, distance: 536.9
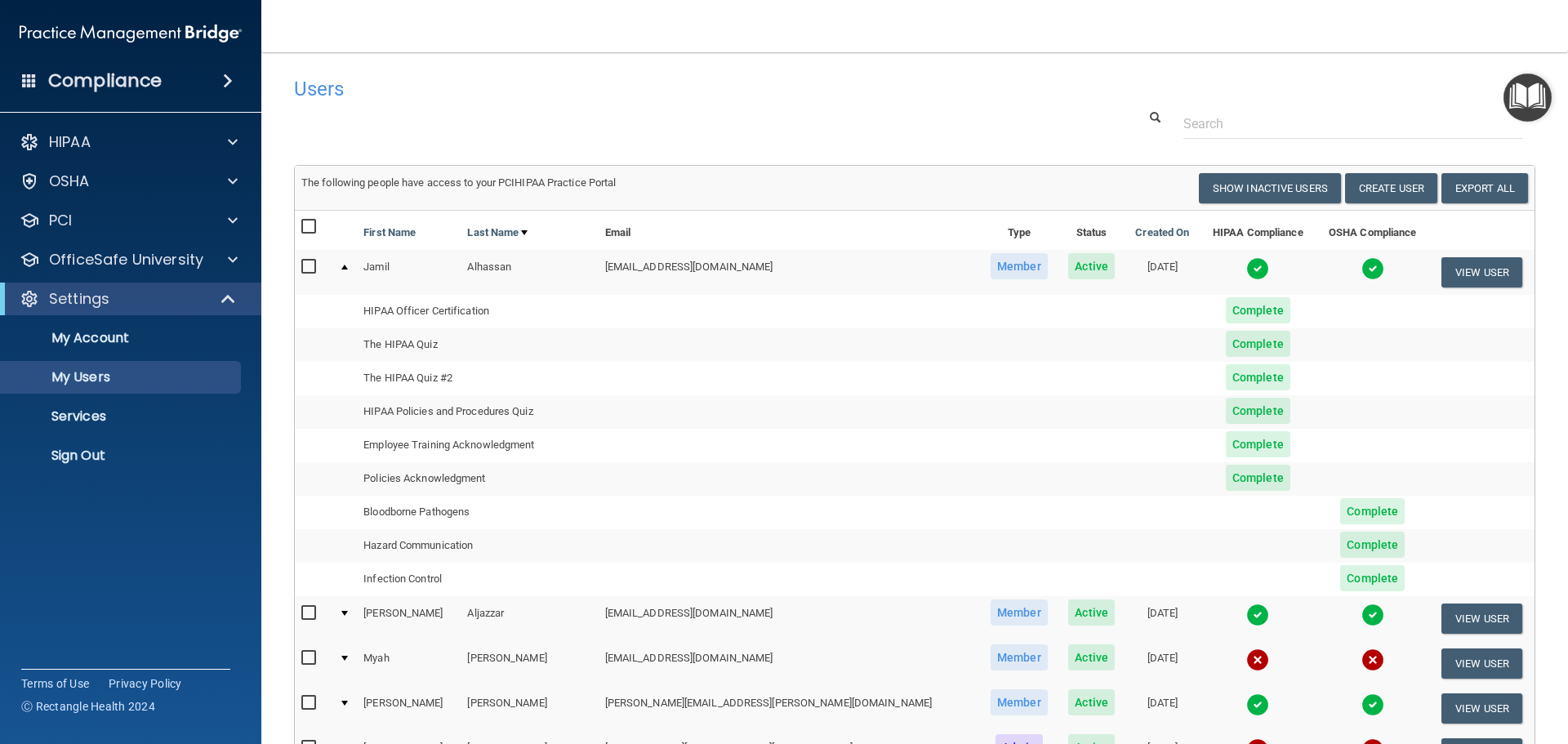
click at [428, 580] on td "Infection Control" at bounding box center [477, 580] width 241 height 34
click at [1340, 580] on span "Complete" at bounding box center [1372, 578] width 64 height 26
click at [1246, 267] on img at bounding box center [1257, 269] width 23 height 23
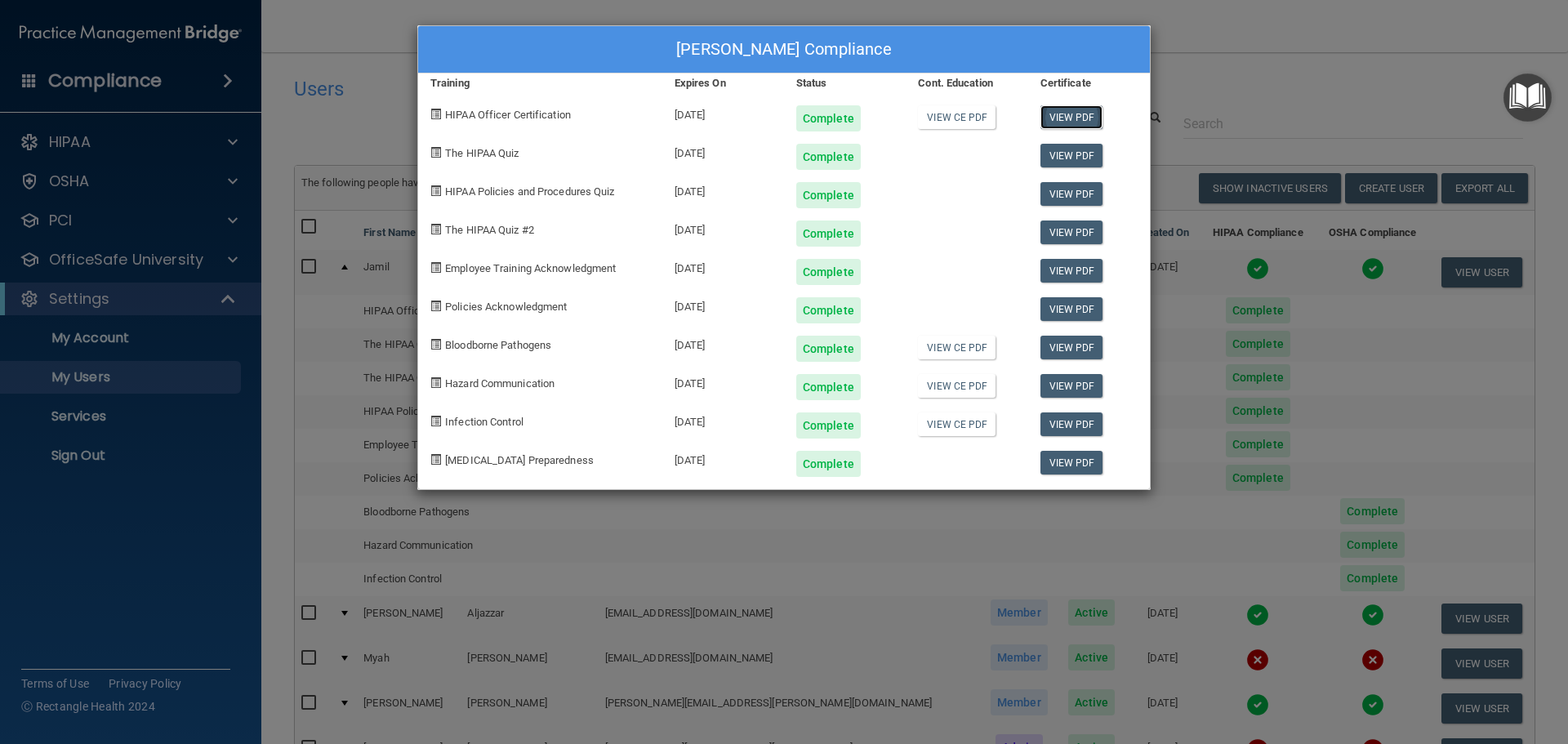
click at [1064, 119] on link "View PDF" at bounding box center [1071, 116] width 63 height 23
click at [1070, 151] on link "View PDF" at bounding box center [1071, 155] width 63 height 23
click at [1076, 192] on link "View PDF" at bounding box center [1071, 194] width 63 height 23
click at [1076, 233] on link "View PDF" at bounding box center [1071, 232] width 63 height 23
click at [1086, 272] on link "View PDF" at bounding box center [1071, 270] width 63 height 23
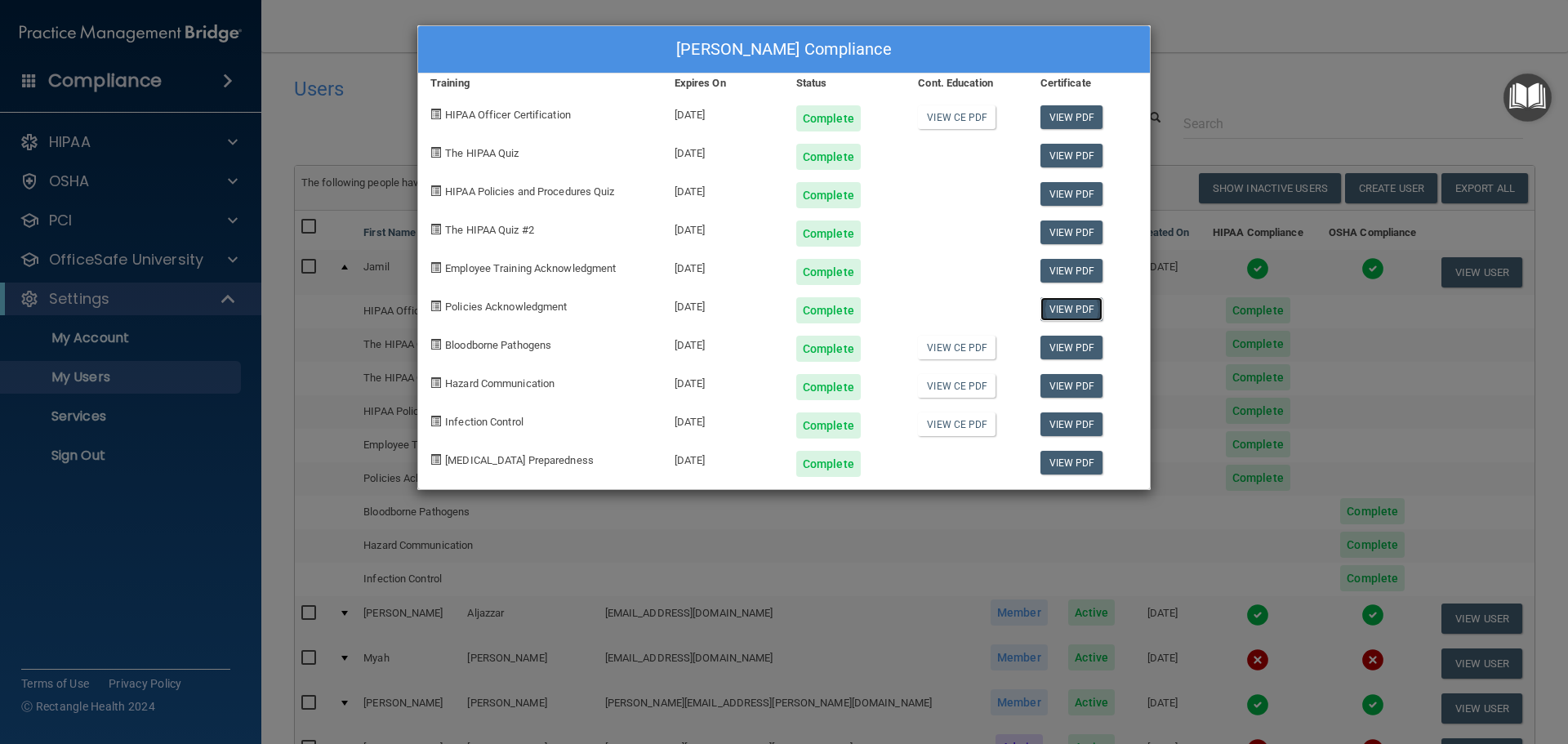
click at [1078, 306] on link "View PDF" at bounding box center [1071, 309] width 63 height 23
click at [1075, 348] on link "View PDF" at bounding box center [1071, 347] width 63 height 23
click at [1066, 386] on link "View PDF" at bounding box center [1071, 385] width 63 height 23
click at [1082, 430] on link "View PDF" at bounding box center [1071, 424] width 63 height 23
click at [1065, 462] on link "View PDF" at bounding box center [1071, 462] width 63 height 23
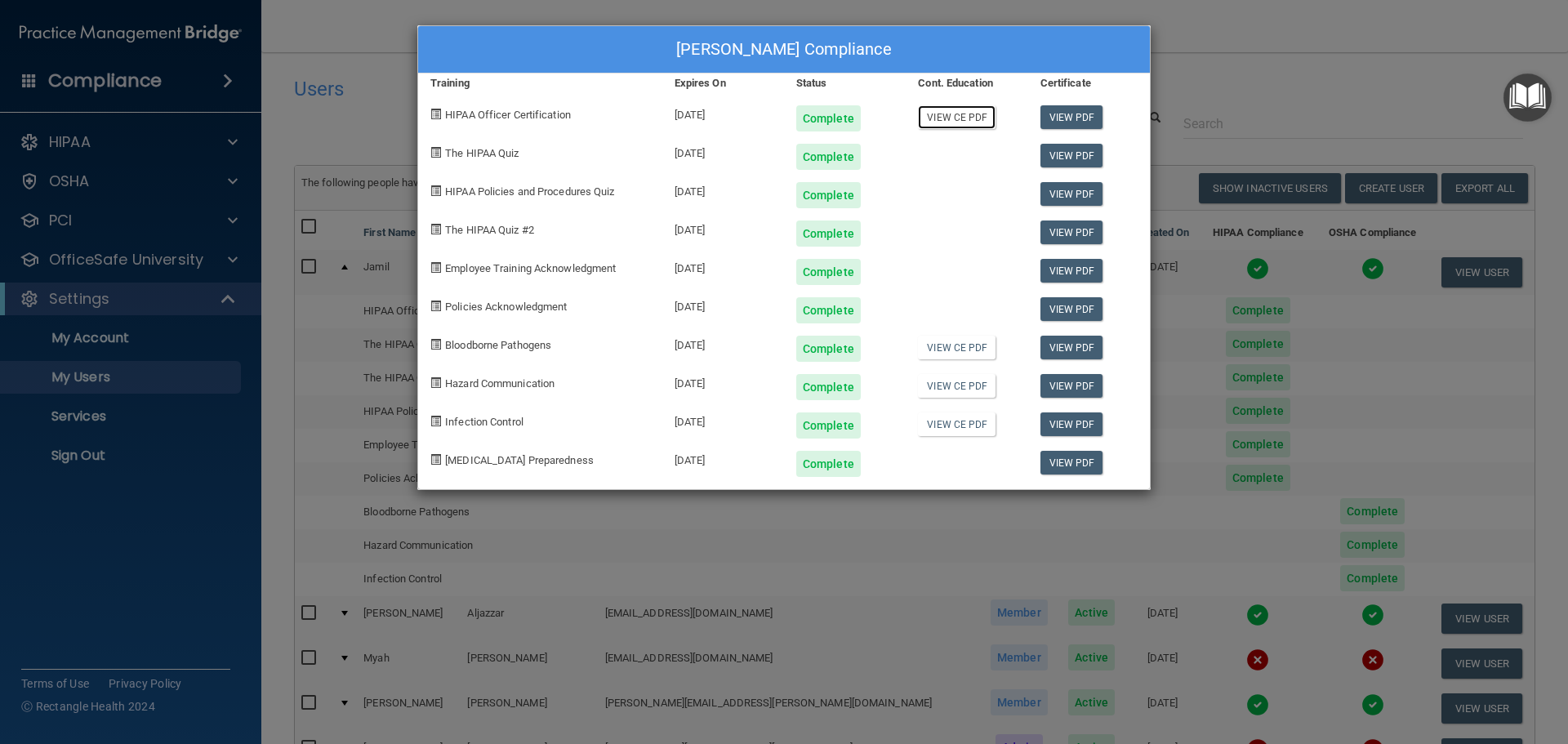
click at [948, 117] on link "View CE PDF" at bounding box center [956, 116] width 77 height 23
click at [954, 346] on link "View CE PDF" at bounding box center [956, 347] width 77 height 23
click at [972, 386] on link "View CE PDF" at bounding box center [956, 385] width 77 height 23
click at [948, 427] on link "View CE PDF" at bounding box center [956, 424] width 77 height 23
click at [1322, 80] on div "[PERSON_NAME] Compliance Training Expires On Status Cont. Education Certificate…" at bounding box center [784, 372] width 1568 height 744
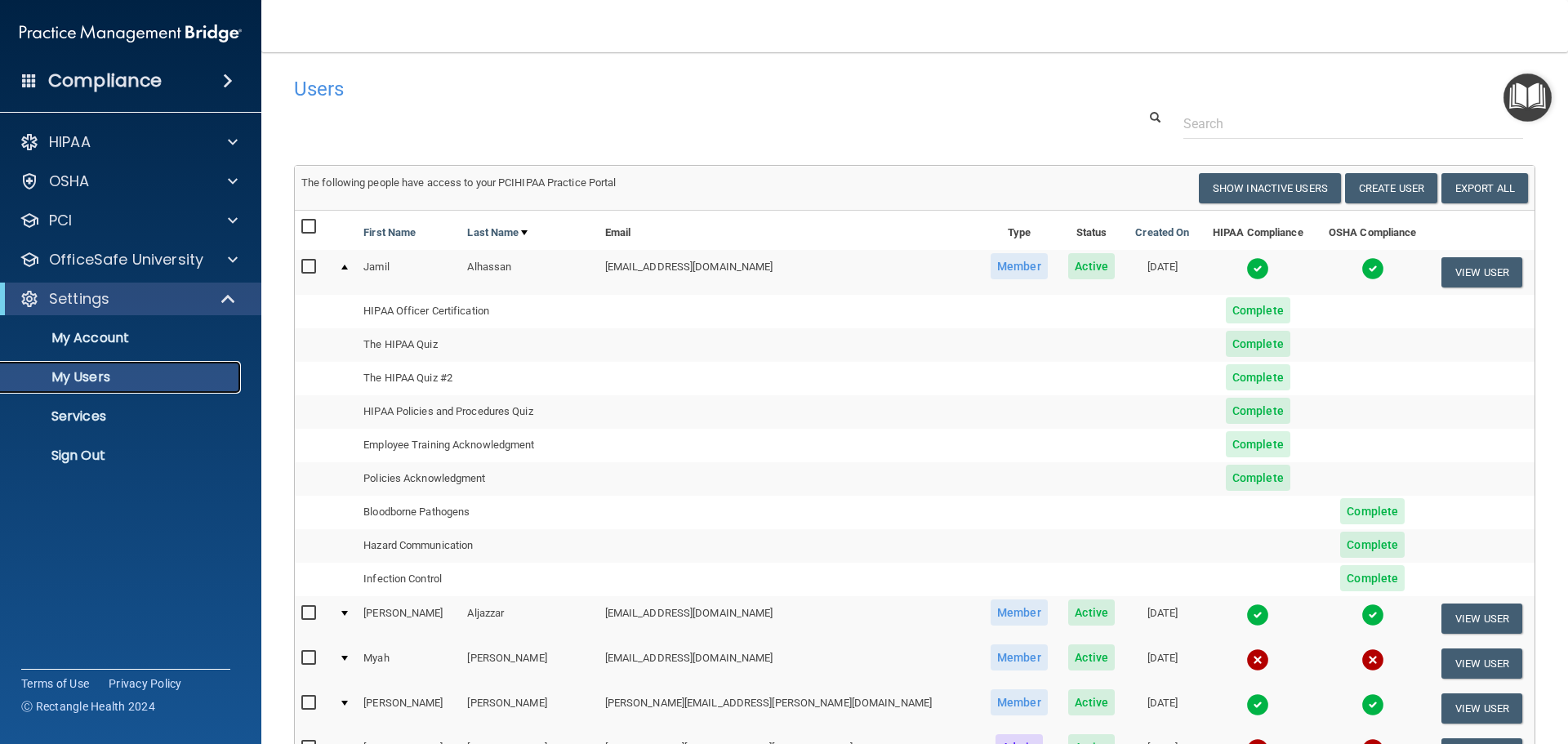
click at [75, 375] on p "My Users" at bounding box center [122, 377] width 223 height 17
click at [85, 374] on p "My Users" at bounding box center [122, 377] width 223 height 17
click at [347, 267] on div at bounding box center [345, 268] width 7 height 5
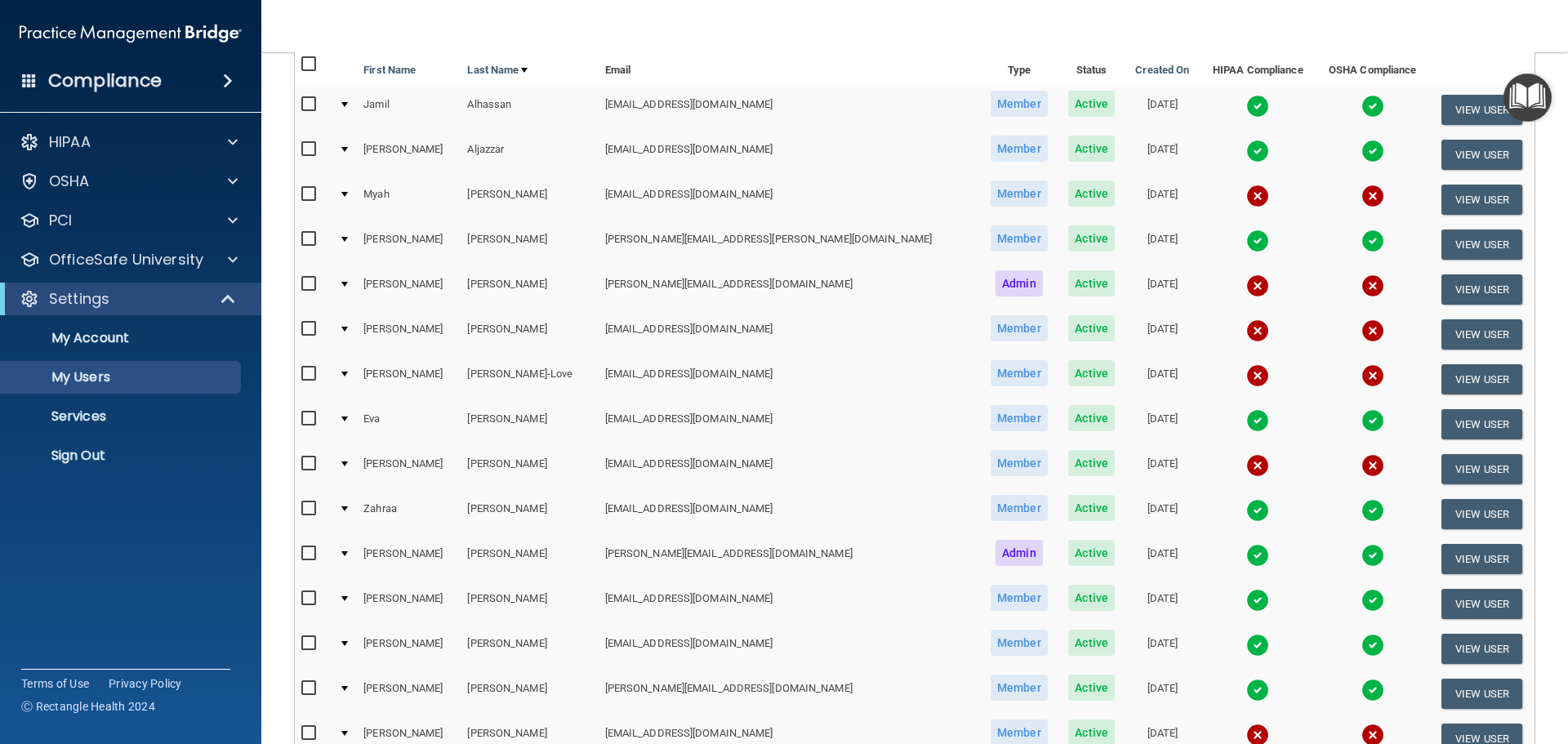
scroll to position [163, 0]
click at [1441, 509] on button "View User" at bounding box center [1481, 513] width 81 height 30
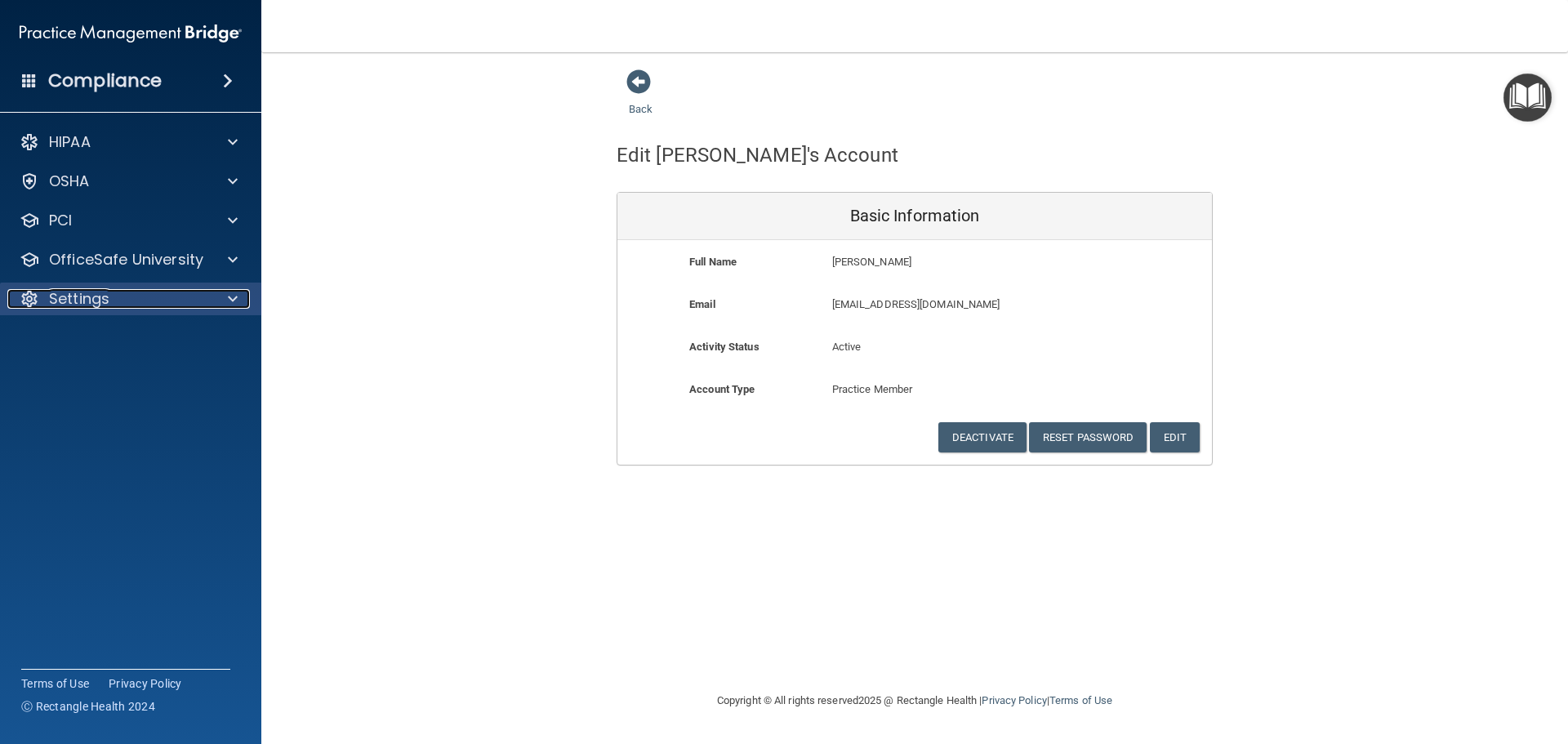
click at [83, 293] on p "Settings" at bounding box center [79, 299] width 61 height 20
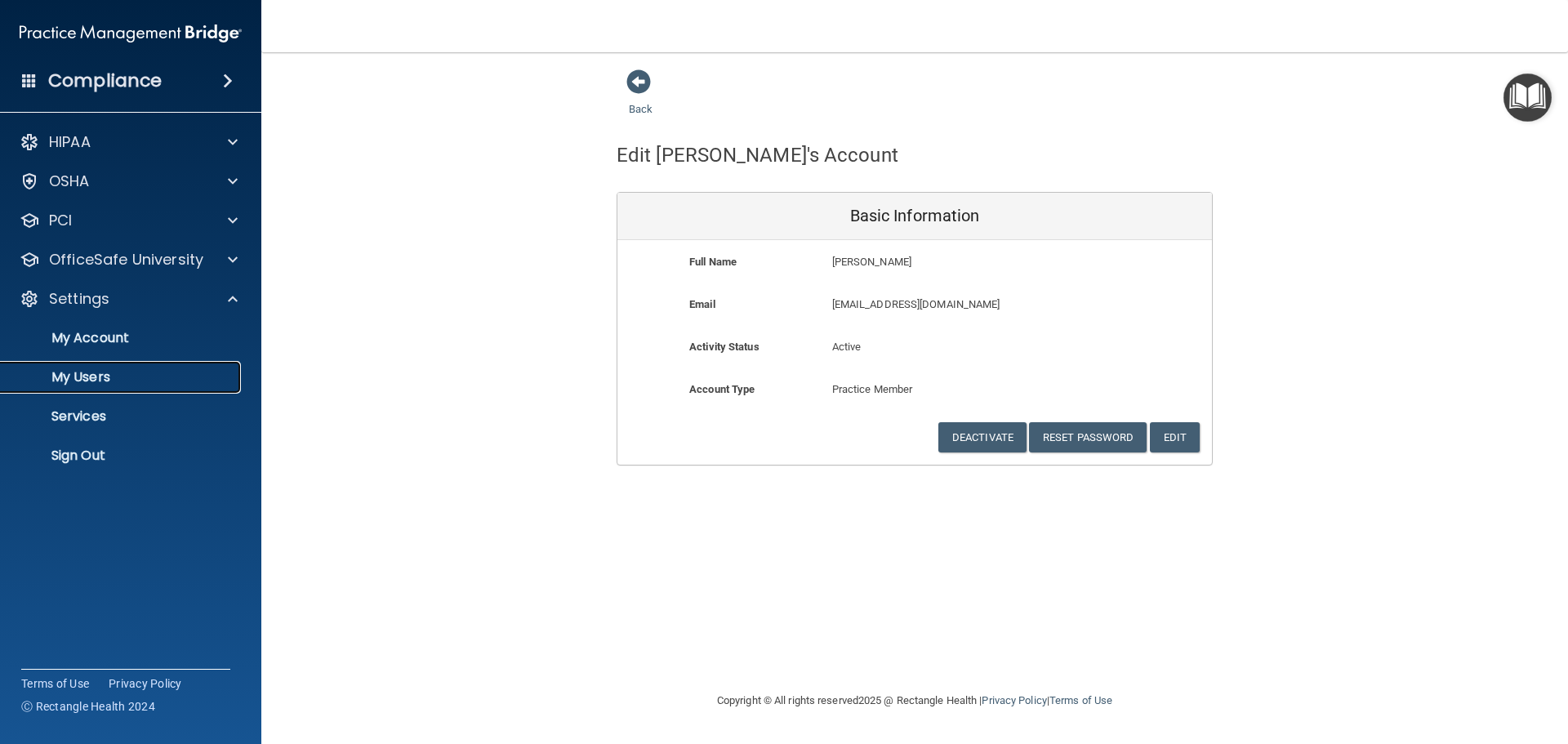
click at [94, 370] on p "My Users" at bounding box center [122, 377] width 223 height 17
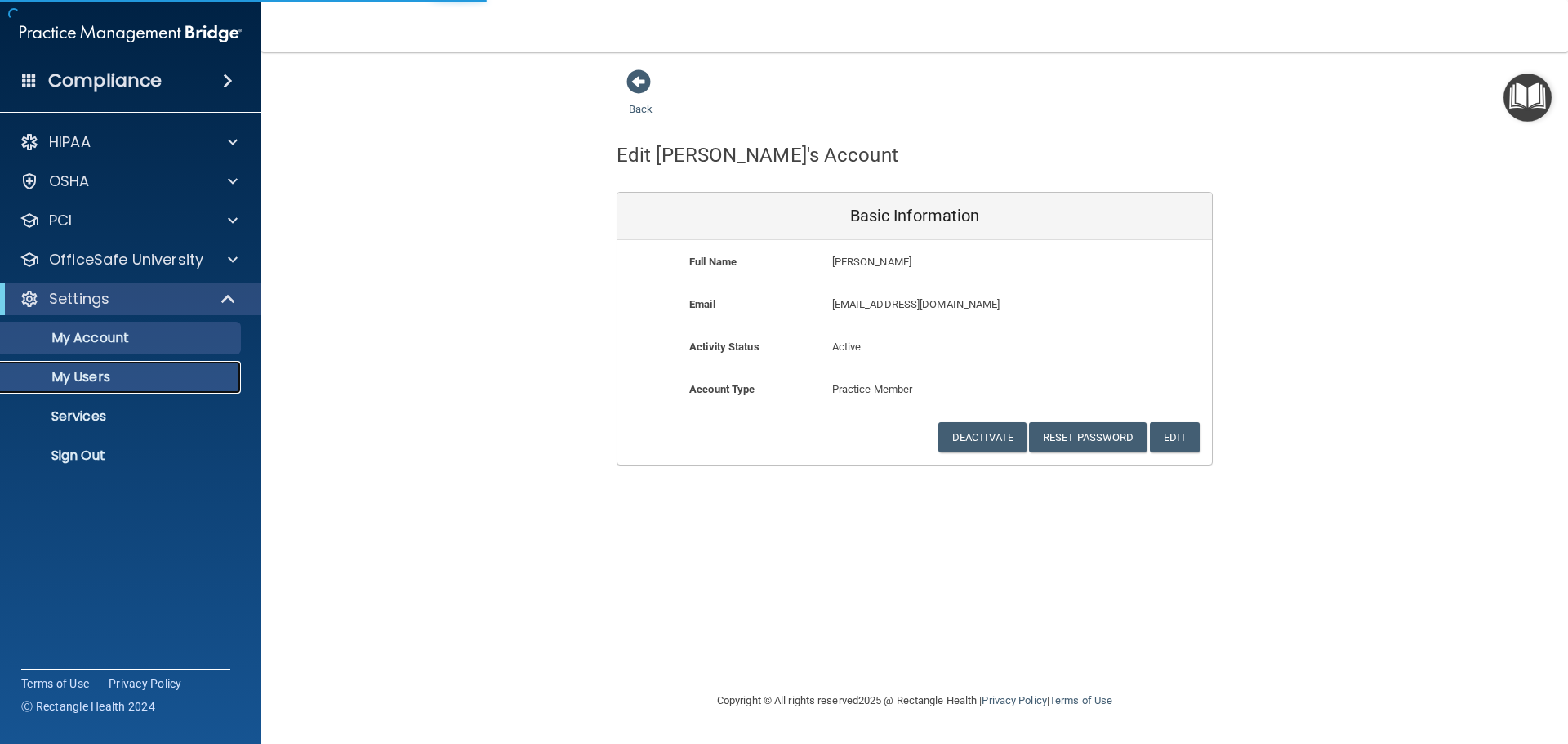
select select "20"
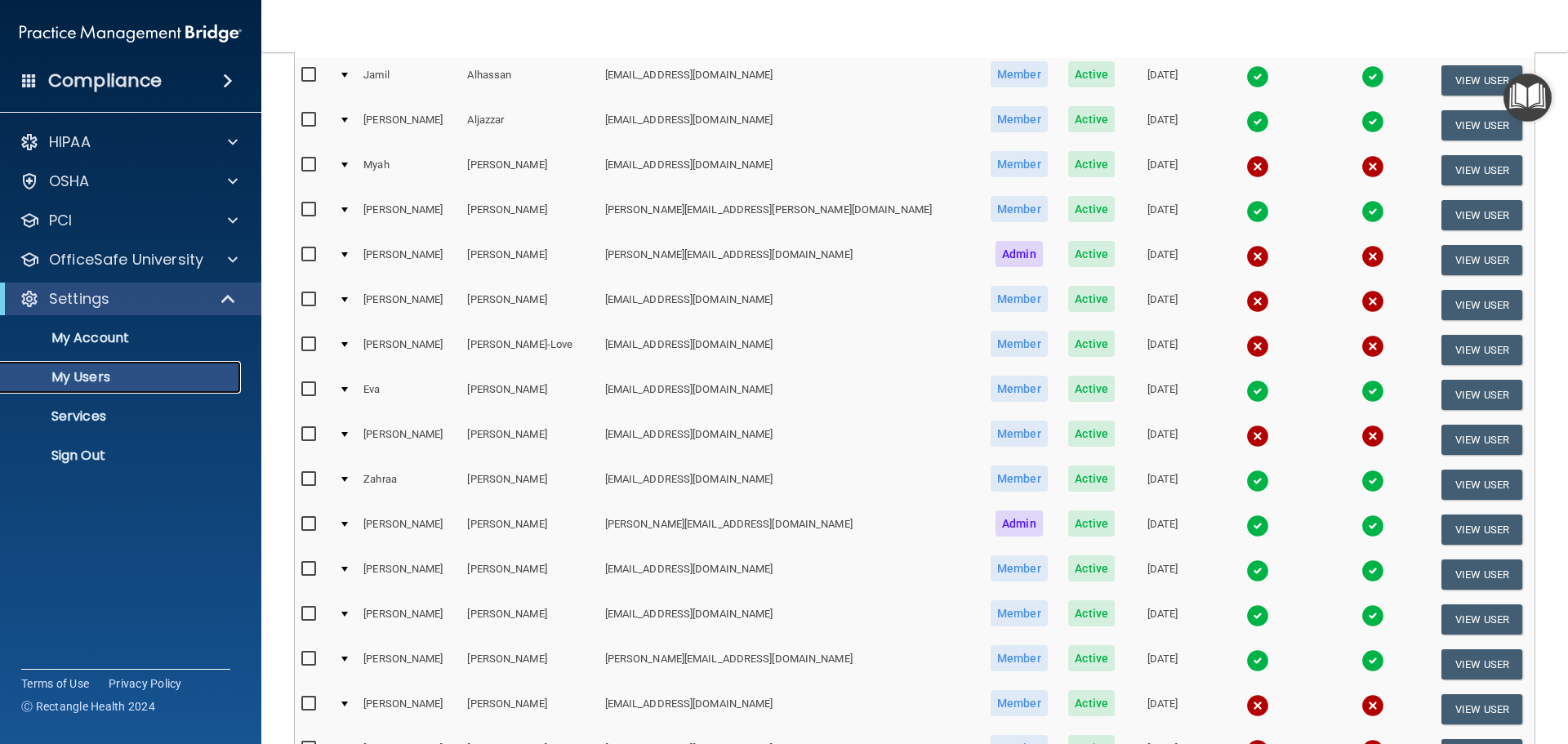
scroll to position [245, 0]
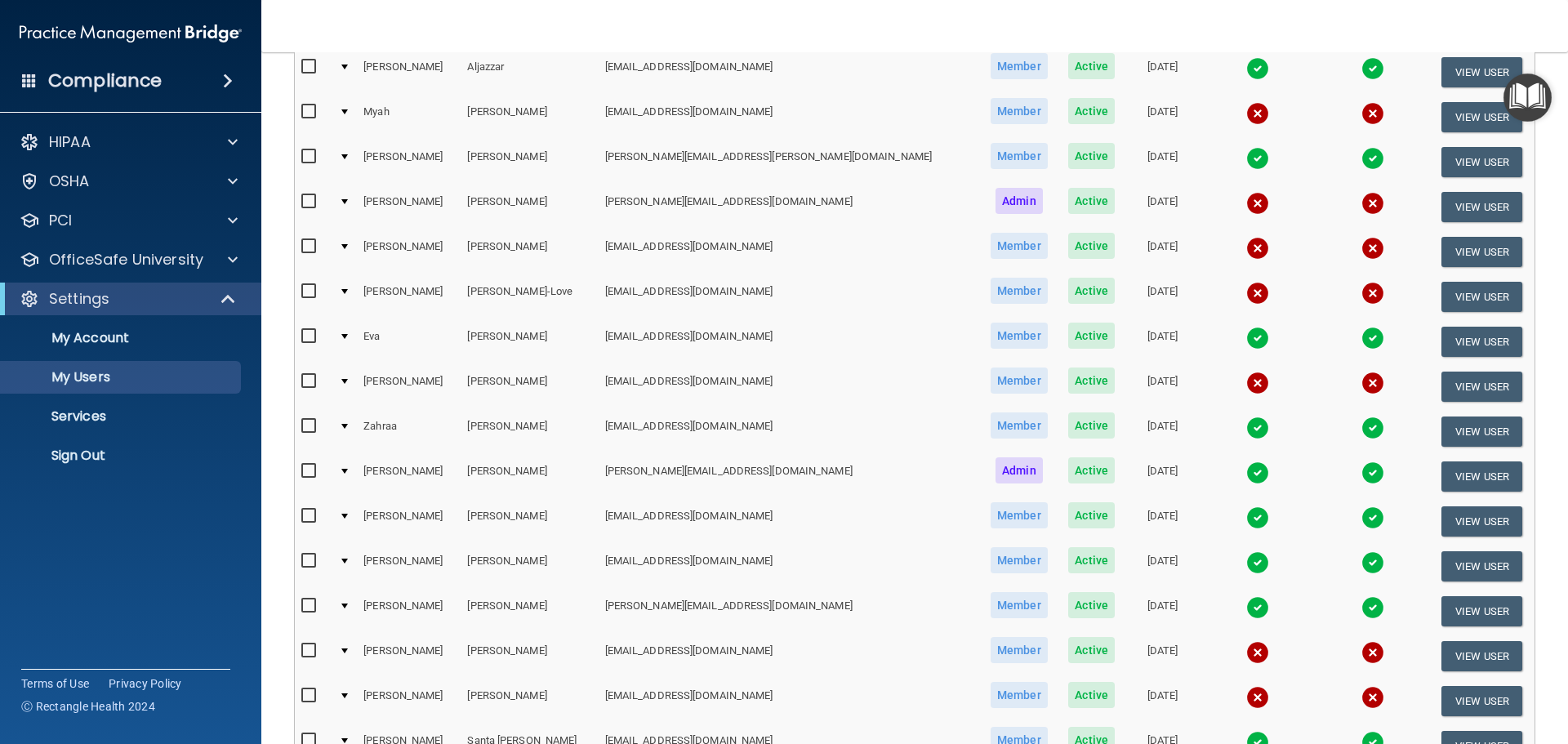
click at [347, 427] on div at bounding box center [345, 427] width 7 height 5
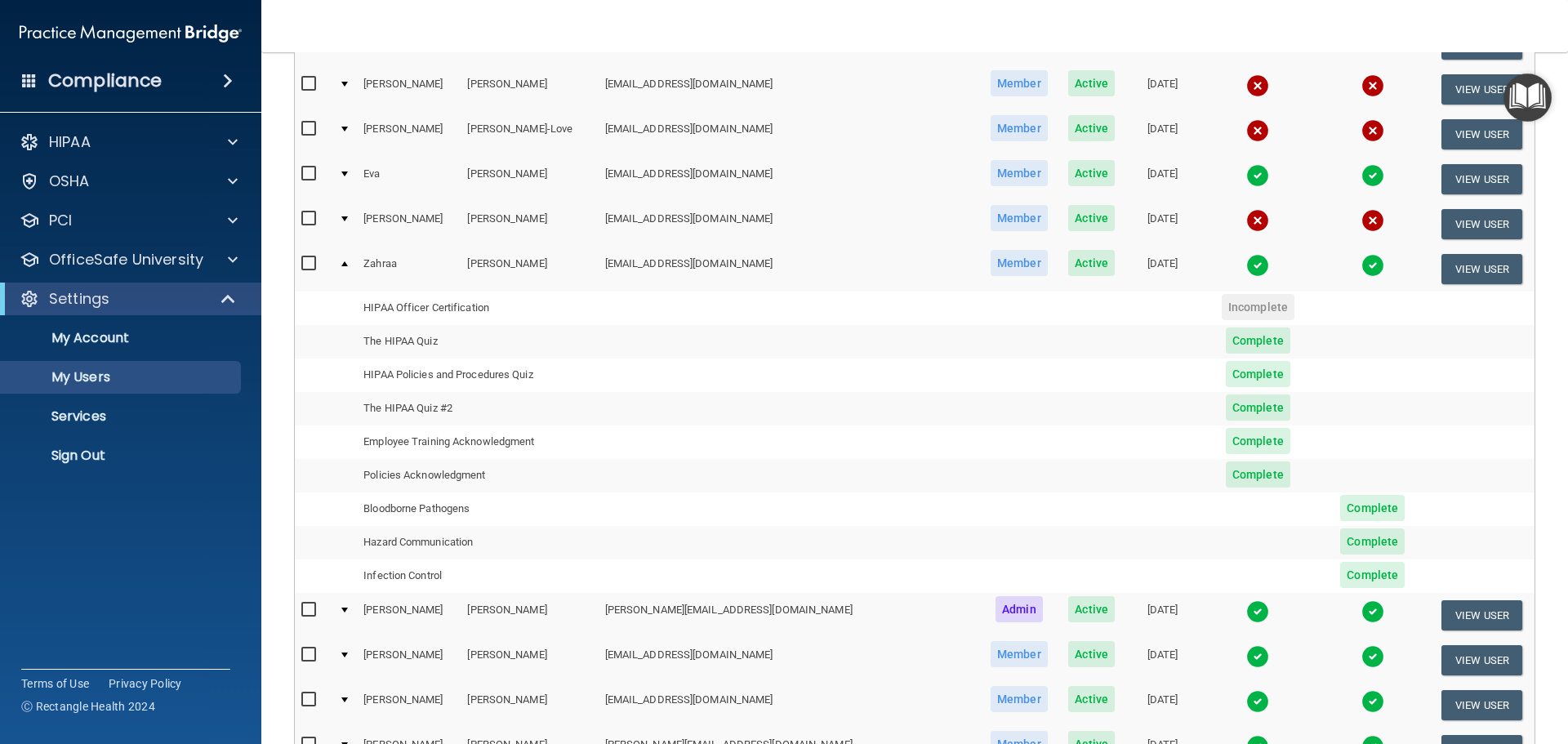
scroll to position [409, 0]
click at [1226, 341] on span "Complete" at bounding box center [1258, 340] width 64 height 26
click at [1226, 345] on span "Complete" at bounding box center [1258, 340] width 64 height 26
click at [438, 343] on td "The HIPAA Quiz" at bounding box center [477, 341] width 241 height 34
click at [430, 309] on td "HIPAA Officer Certification" at bounding box center [477, 308] width 241 height 34
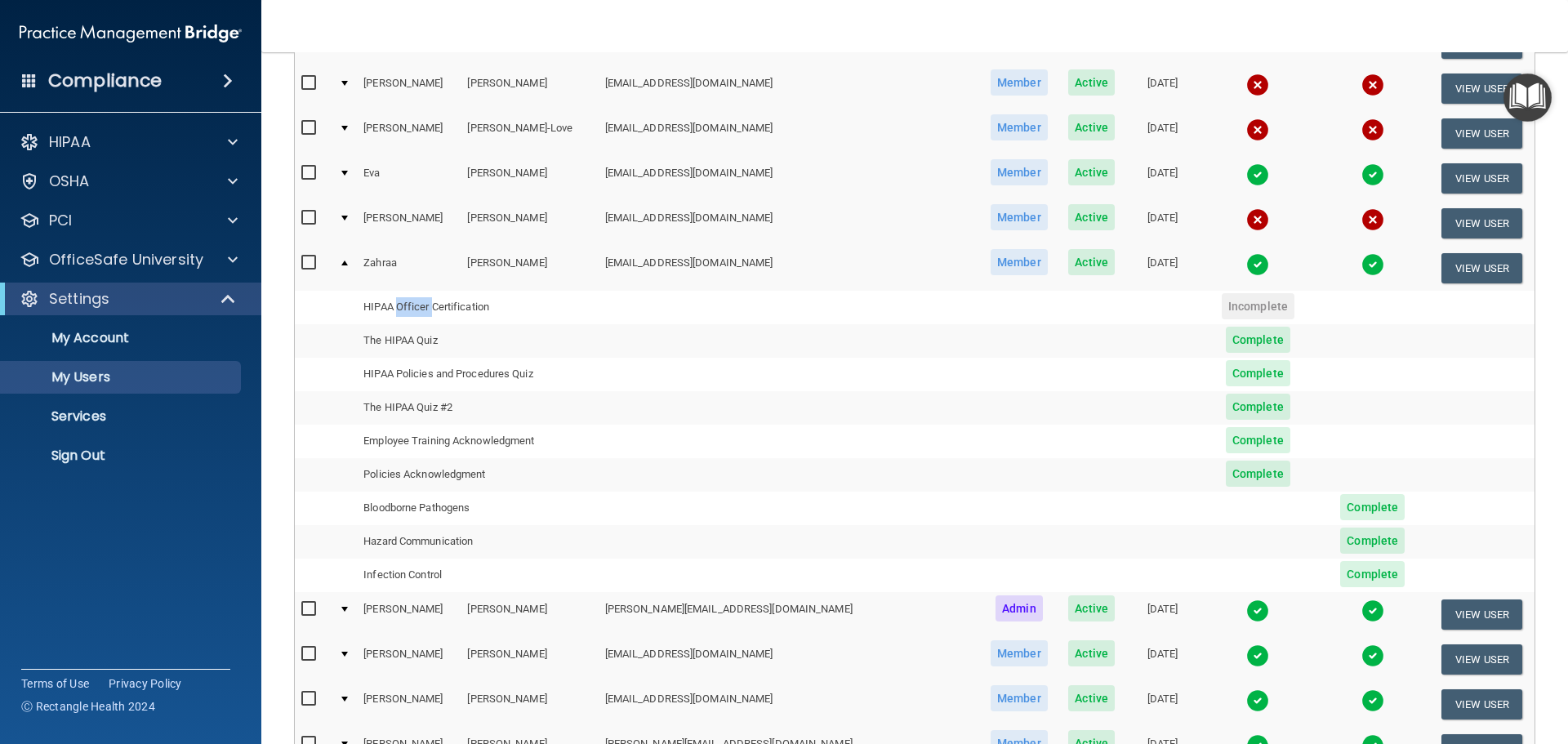
click at [430, 309] on td "HIPAA Officer Certification" at bounding box center [477, 308] width 241 height 34
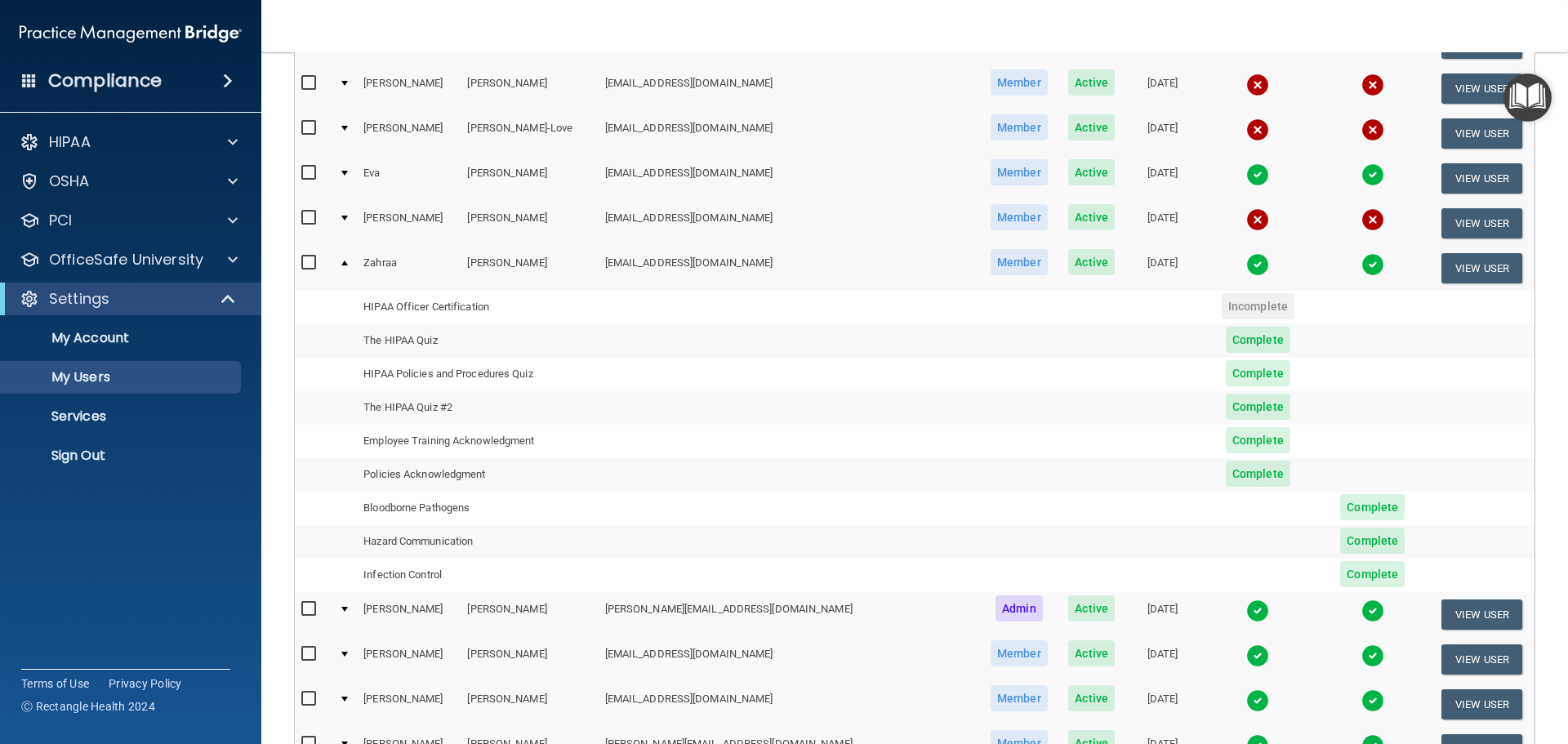
click at [431, 337] on td "The HIPAA Quiz" at bounding box center [477, 341] width 241 height 34
click at [385, 264] on td "Zahraa" at bounding box center [408, 268] width 103 height 44
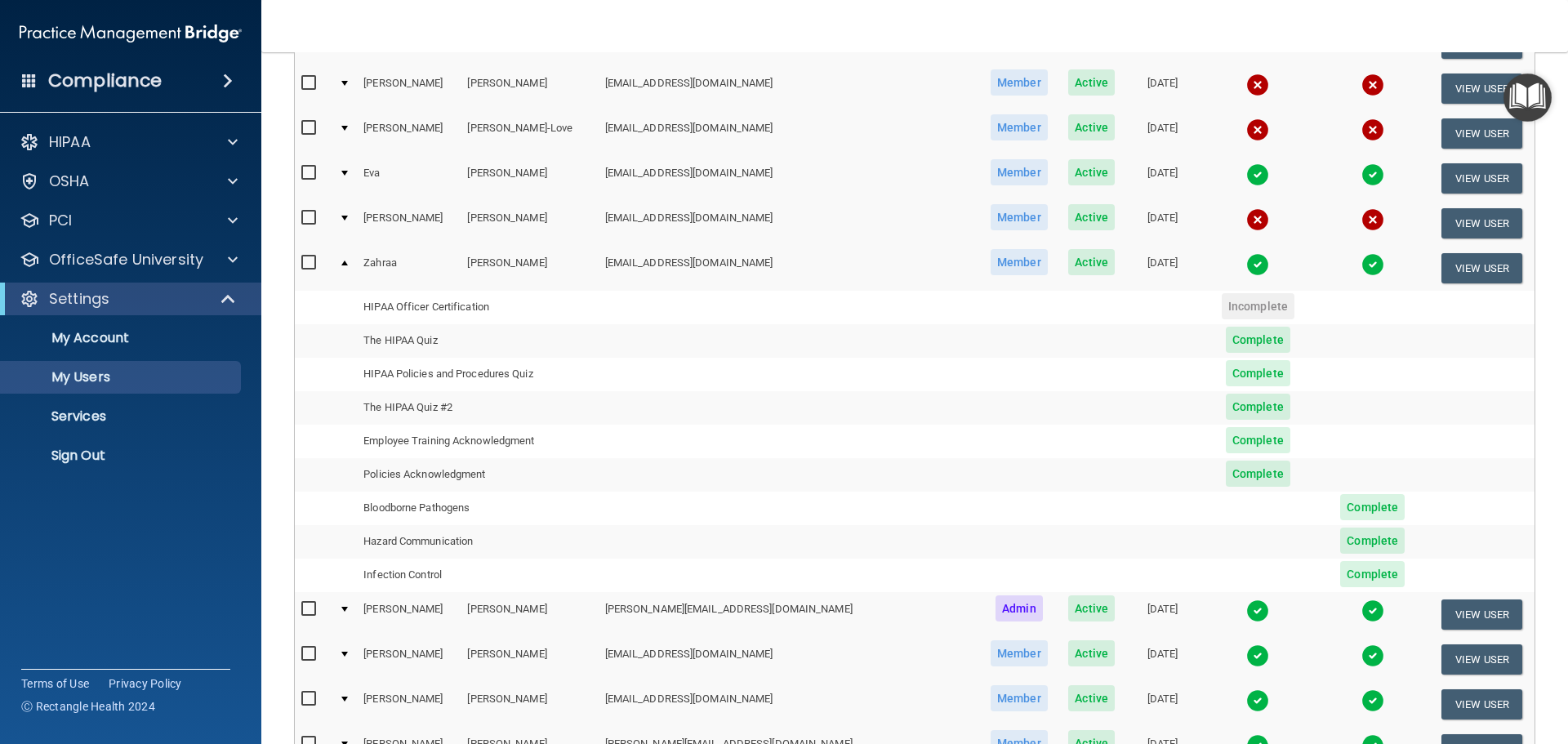
click at [385, 264] on td "Zahraa" at bounding box center [408, 268] width 103 height 44
click at [306, 266] on input "checkbox" at bounding box center [311, 262] width 19 height 13
click at [1226, 341] on span "Complete" at bounding box center [1258, 340] width 64 height 26
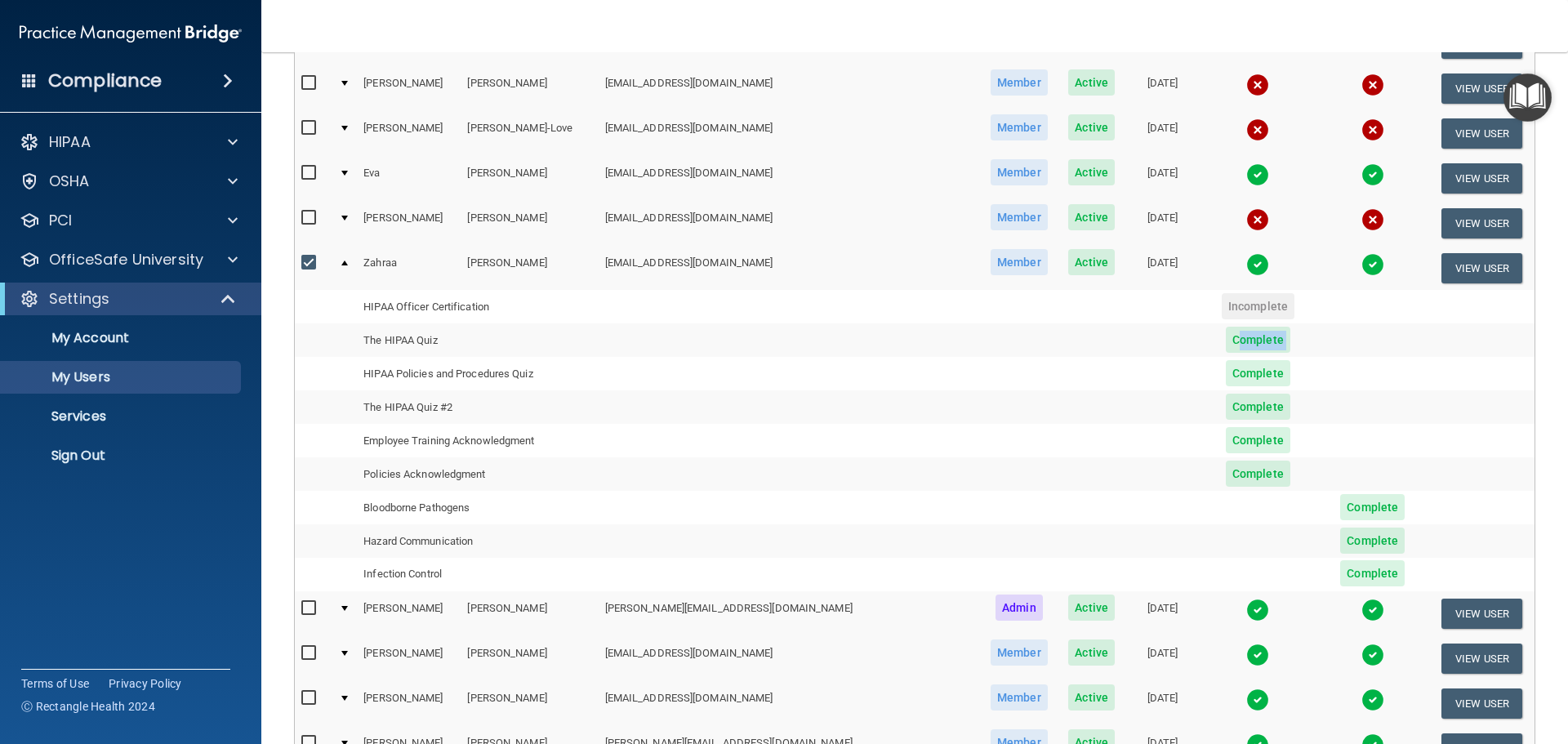
click at [1226, 341] on span "Complete" at bounding box center [1258, 340] width 64 height 26
click at [990, 263] on span "Member" at bounding box center [1019, 262] width 57 height 26
click at [1068, 273] on span "Active" at bounding box center [1091, 262] width 47 height 26
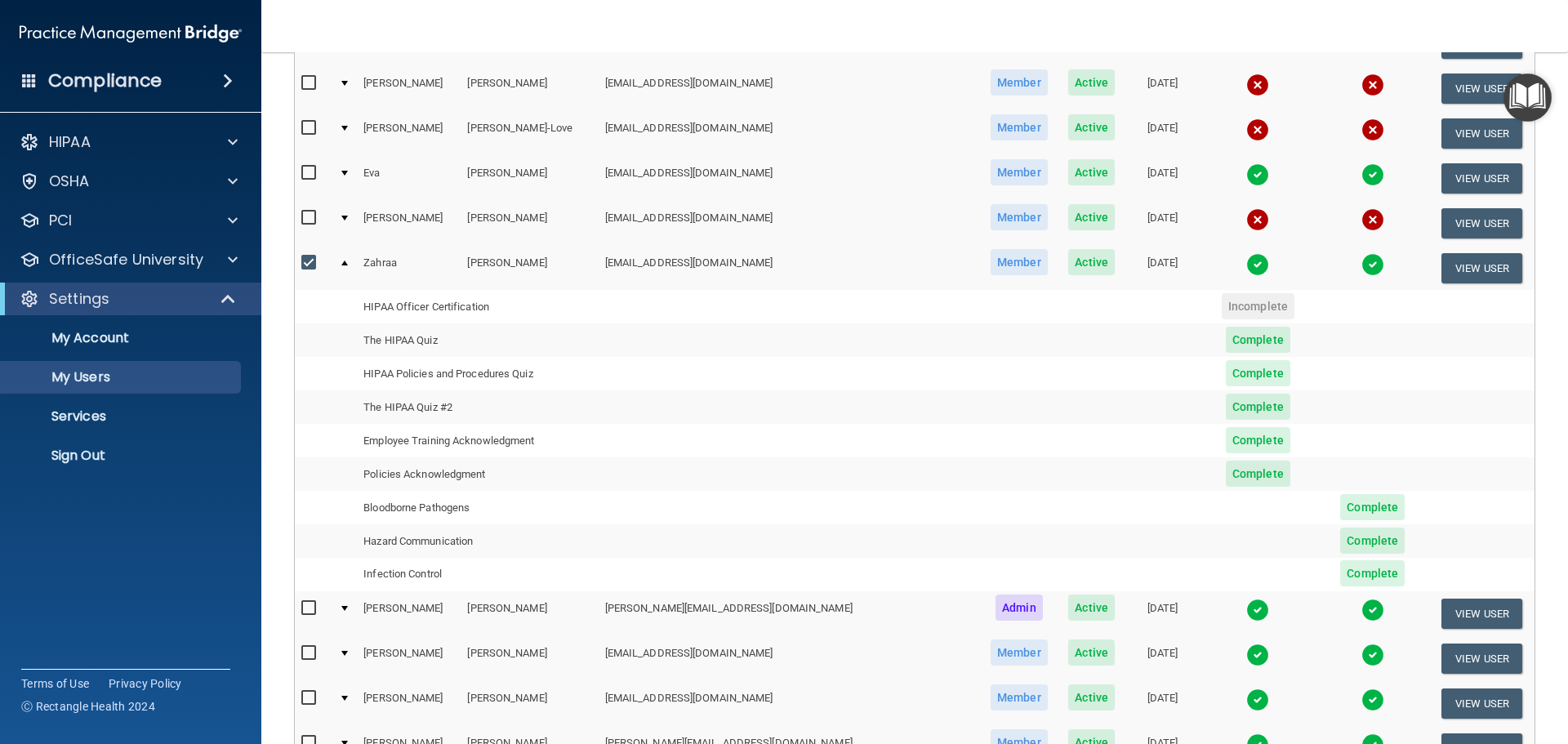
click at [1246, 267] on img at bounding box center [1257, 264] width 23 height 23
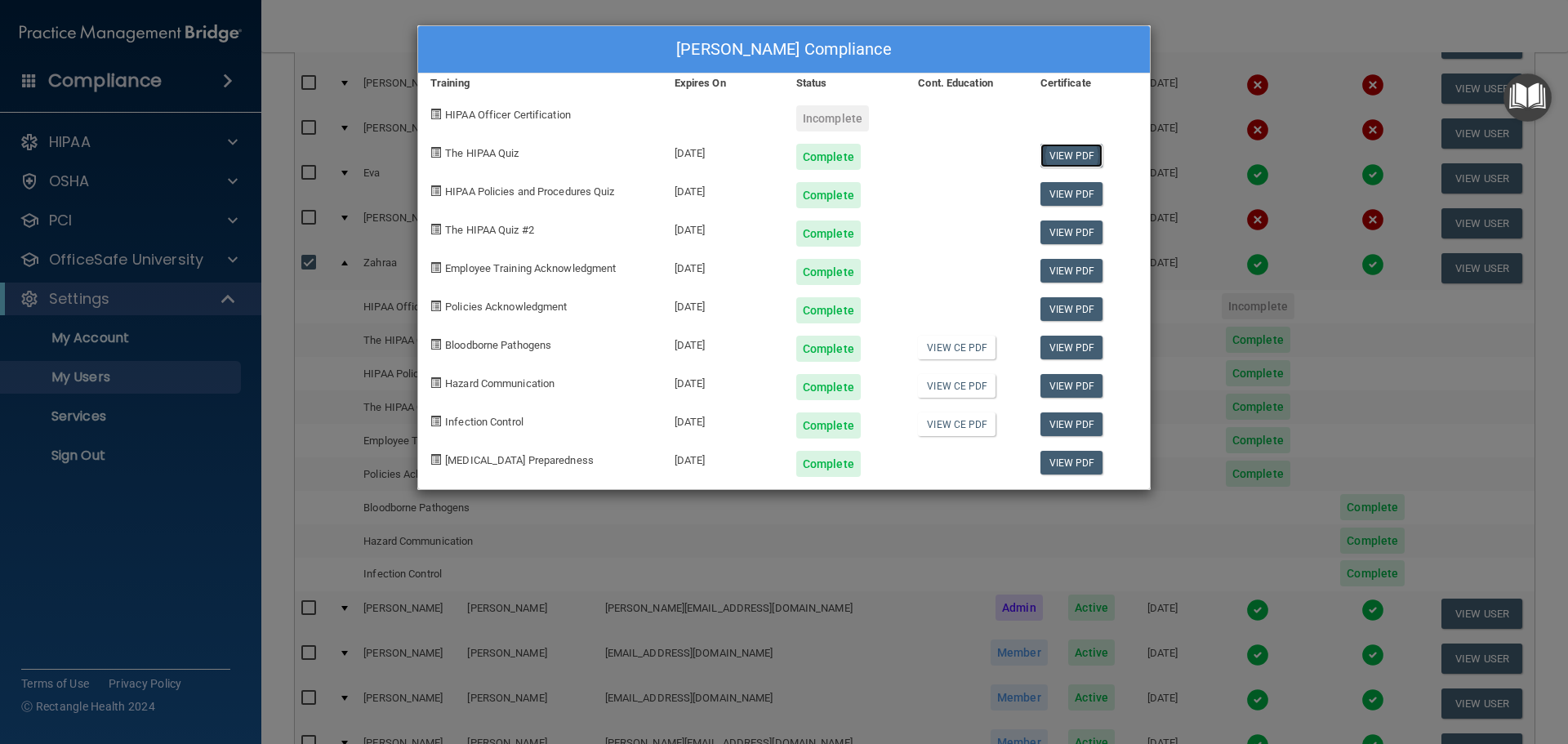
click at [1070, 158] on link "View PDF" at bounding box center [1071, 155] width 63 height 23
click at [1064, 197] on link "View PDF" at bounding box center [1071, 194] width 63 height 23
click at [1070, 236] on link "View PDF" at bounding box center [1071, 232] width 63 height 23
click at [1078, 267] on link "View PDF" at bounding box center [1071, 270] width 63 height 23
click at [1079, 309] on link "View PDF" at bounding box center [1071, 309] width 63 height 23
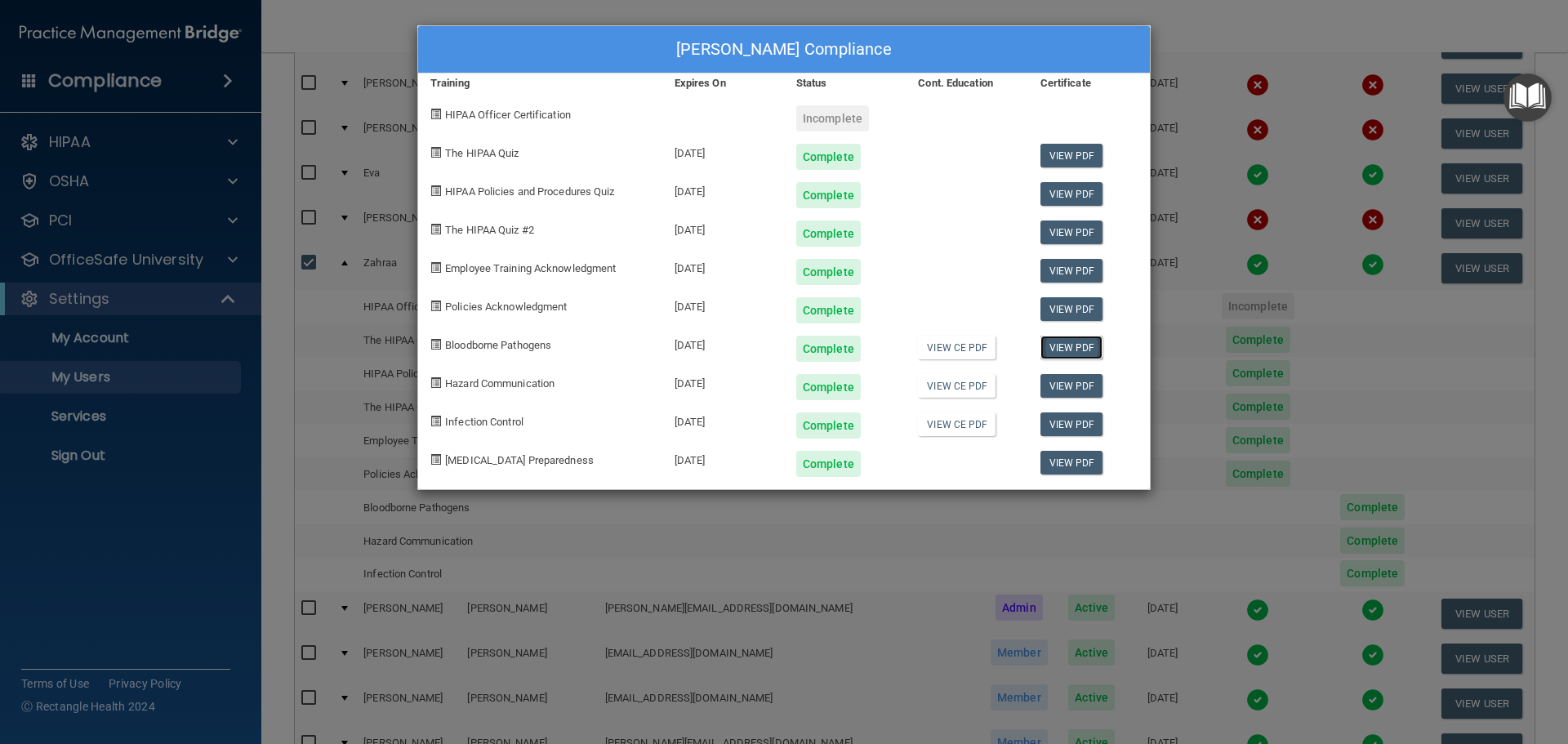
click at [1060, 349] on link "View PDF" at bounding box center [1071, 347] width 63 height 23
click at [1058, 388] on link "View PDF" at bounding box center [1071, 385] width 63 height 23
click at [1064, 427] on link "View PDF" at bounding box center [1071, 424] width 63 height 23
click at [1069, 462] on link "View PDF" at bounding box center [1071, 462] width 63 height 23
click at [943, 346] on link "View CE PDF" at bounding box center [956, 347] width 77 height 23
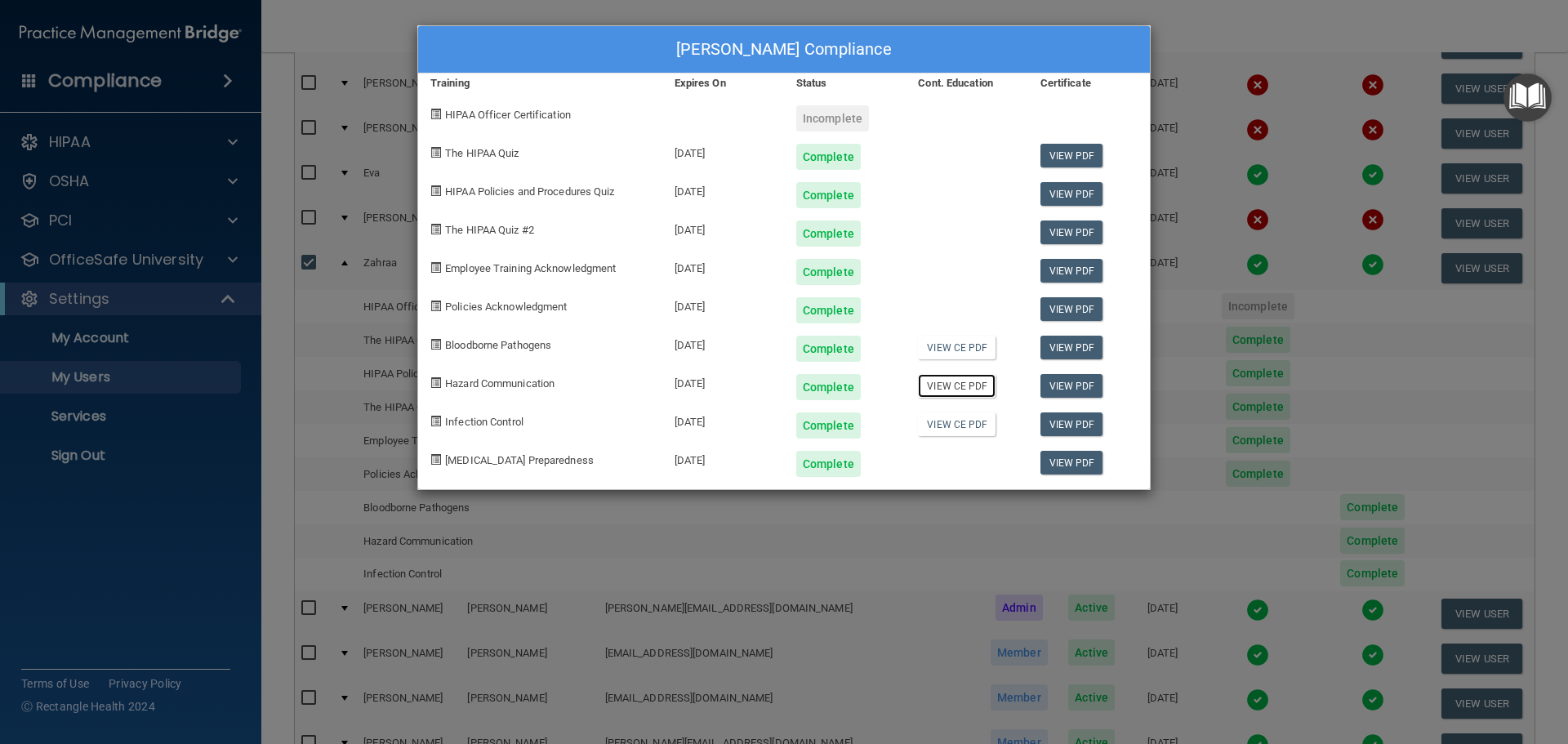
click at [947, 384] on link "View CE PDF" at bounding box center [956, 385] width 77 height 23
click at [944, 426] on link "View CE PDF" at bounding box center [956, 424] width 77 height 23
click at [951, 423] on link "View CE PDF" at bounding box center [956, 424] width 77 height 23
click at [1254, 398] on div "[PERSON_NAME] Compliance Training Expires On Status Cont. Education Certificate…" at bounding box center [784, 372] width 1568 height 744
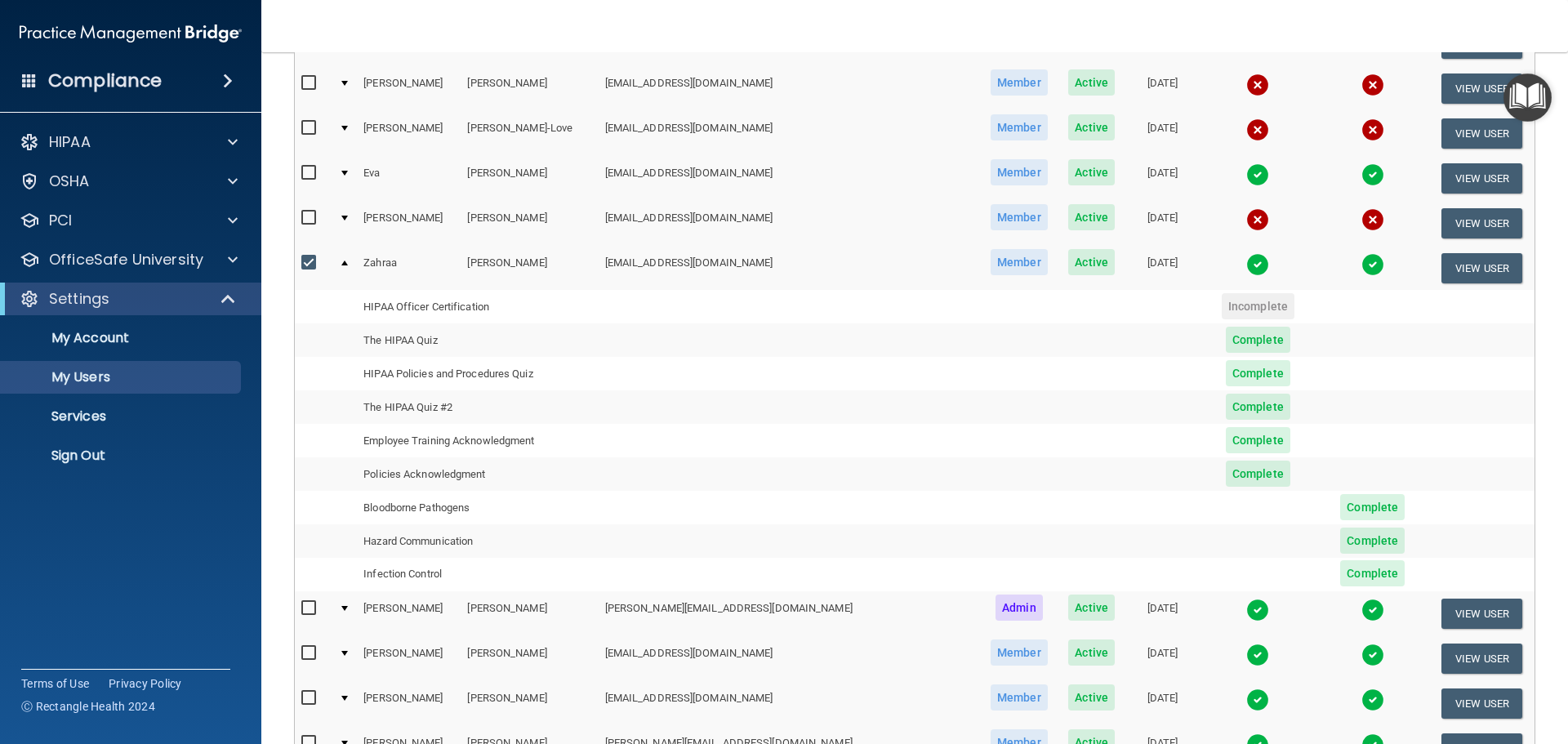
click at [312, 259] on input "checkbox" at bounding box center [311, 262] width 19 height 13
checkbox input "false"
click at [347, 262] on div at bounding box center [345, 263] width 7 height 5
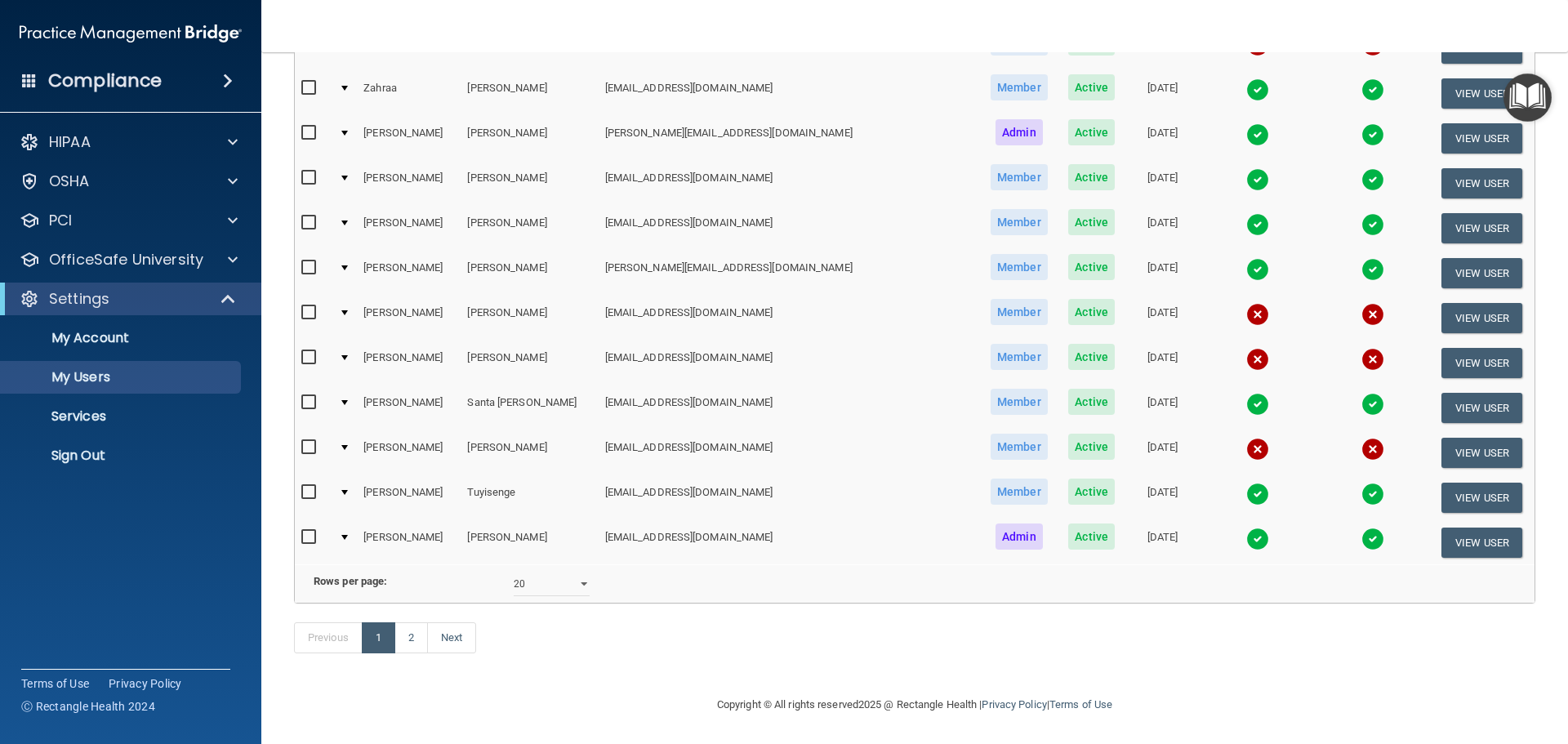
scroll to position [608, 0]
click at [417, 638] on link "2" at bounding box center [411, 638] width 34 height 31
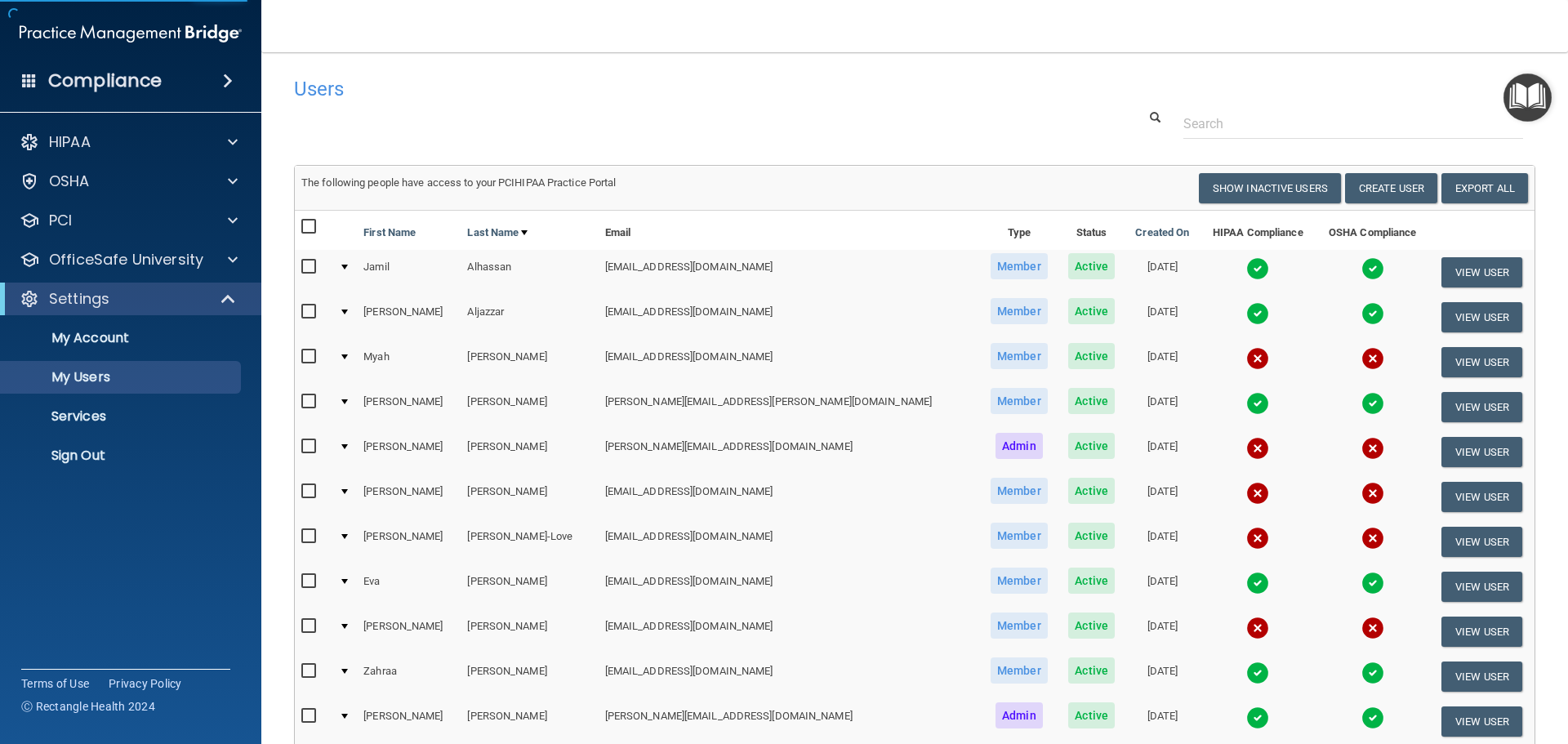
select select "20"
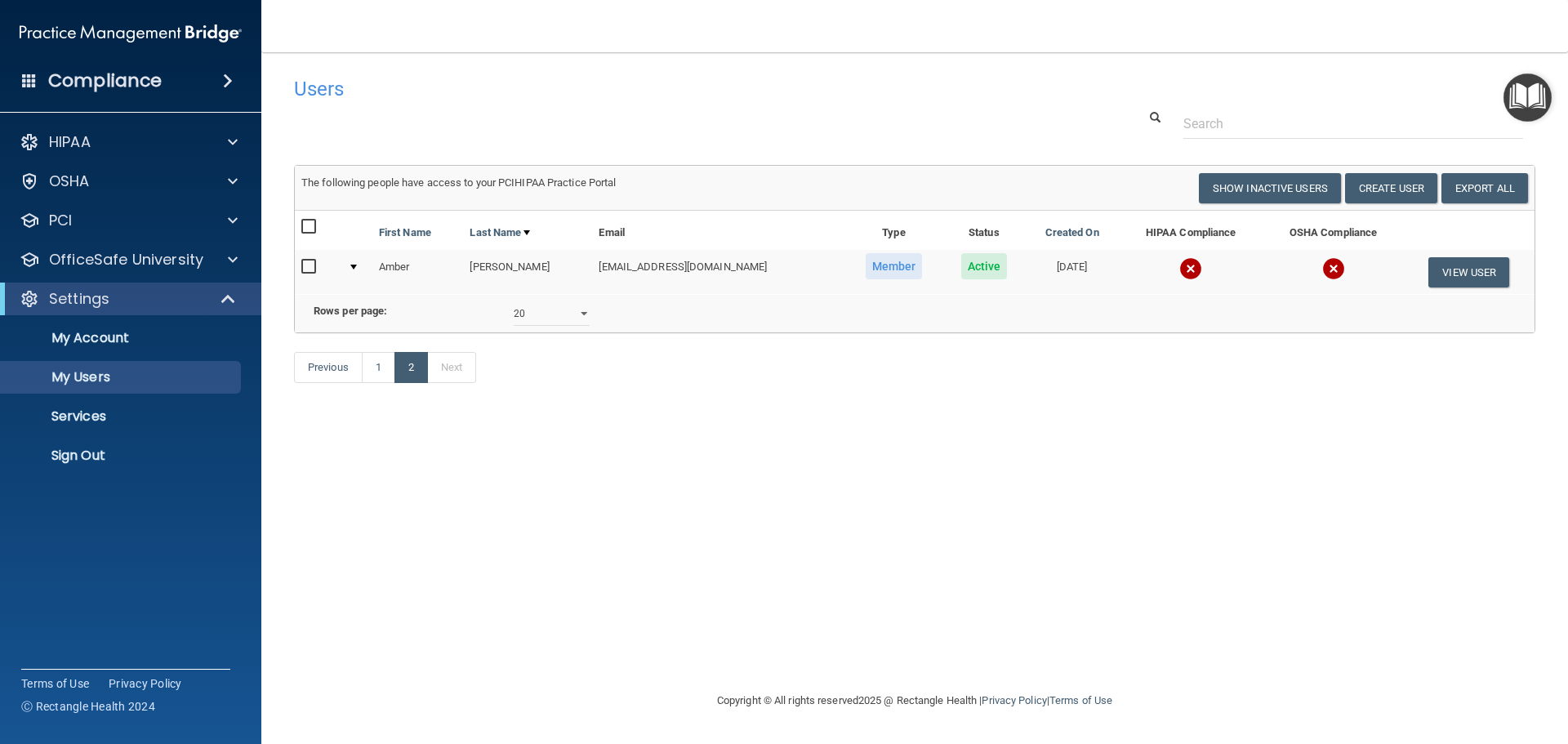
drag, startPoint x: 454, startPoint y: 634, endPoint x: 452, endPoint y: 643, distance: 9.2
drag, startPoint x: 452, startPoint y: 643, endPoint x: 897, endPoint y: 550, distance: 454.6
click at [897, 550] on div "Users Success! New user created. × Error! The user couldn't be created. × Succe…" at bounding box center [914, 371] width 1241 height 606
drag, startPoint x: 625, startPoint y: 608, endPoint x: 494, endPoint y: 554, distance: 141.7
click at [494, 554] on div "Users Success! New user created. × Error! The user couldn't be created. × Succe…" at bounding box center [914, 371] width 1241 height 606
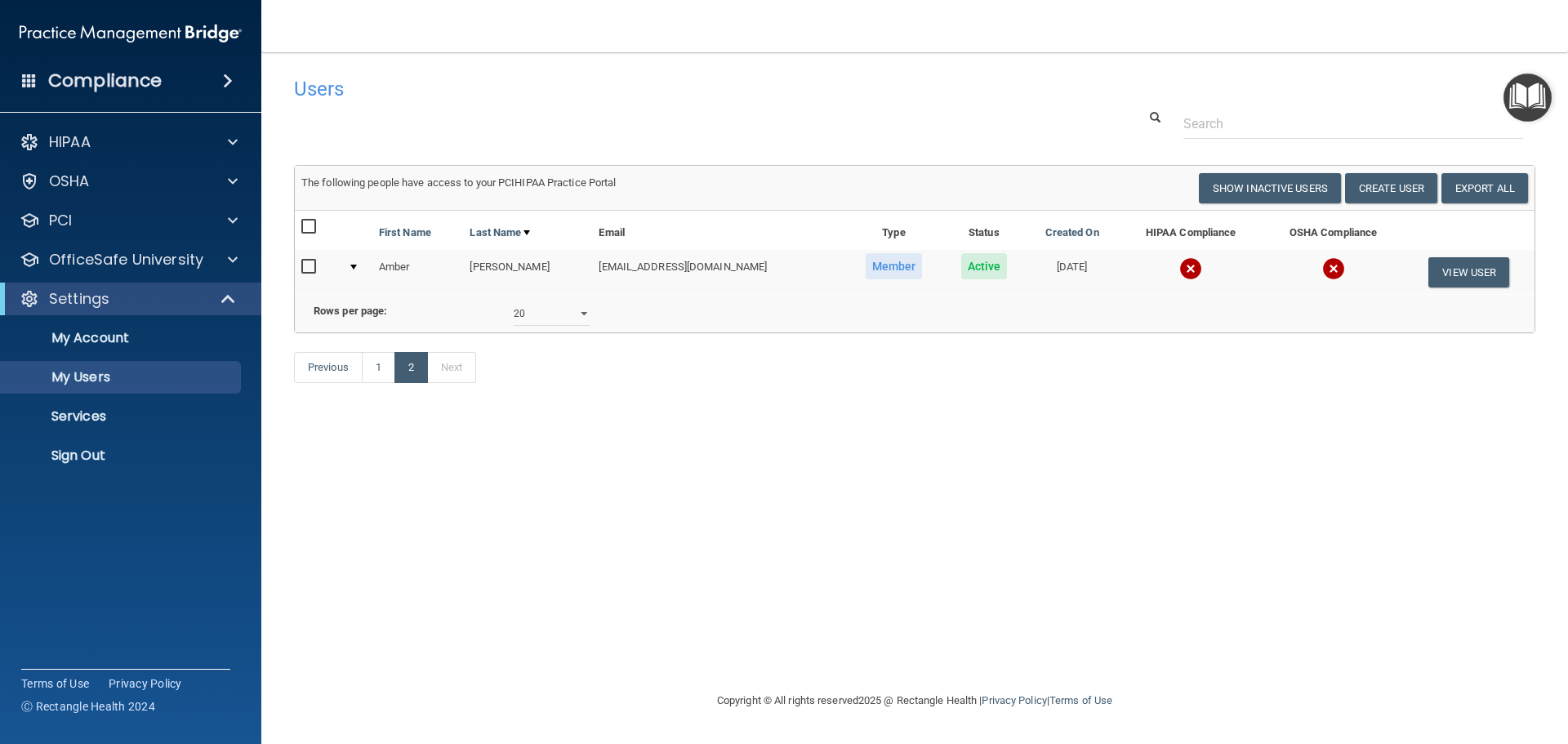
click at [346, 521] on div "Users Success! New user created. × Error! The user couldn't be created. × Succe…" at bounding box center [914, 371] width 1241 height 606
